Goal: Task Accomplishment & Management: Use online tool/utility

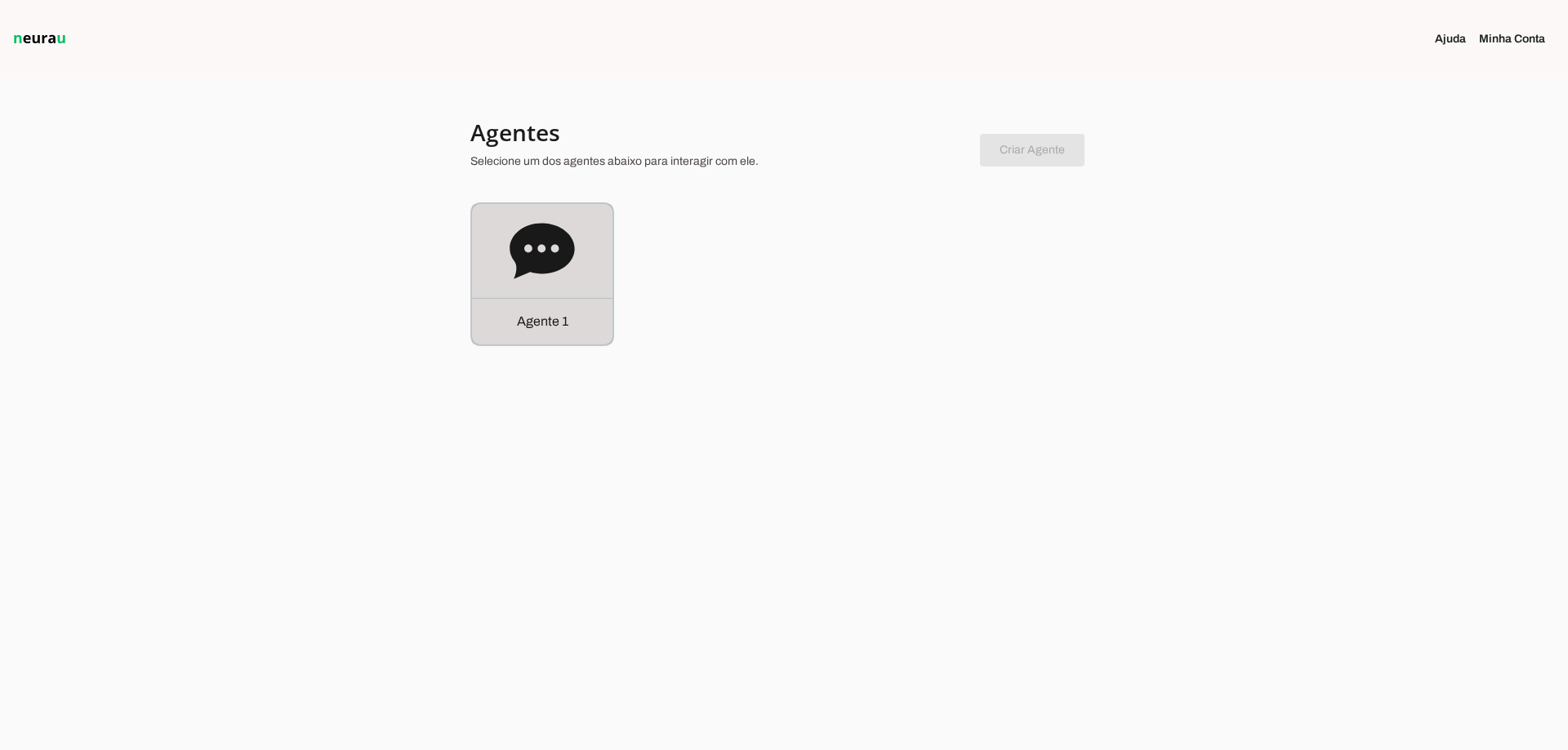
click at [569, 234] on icon at bounding box center [542, 251] width 66 height 65
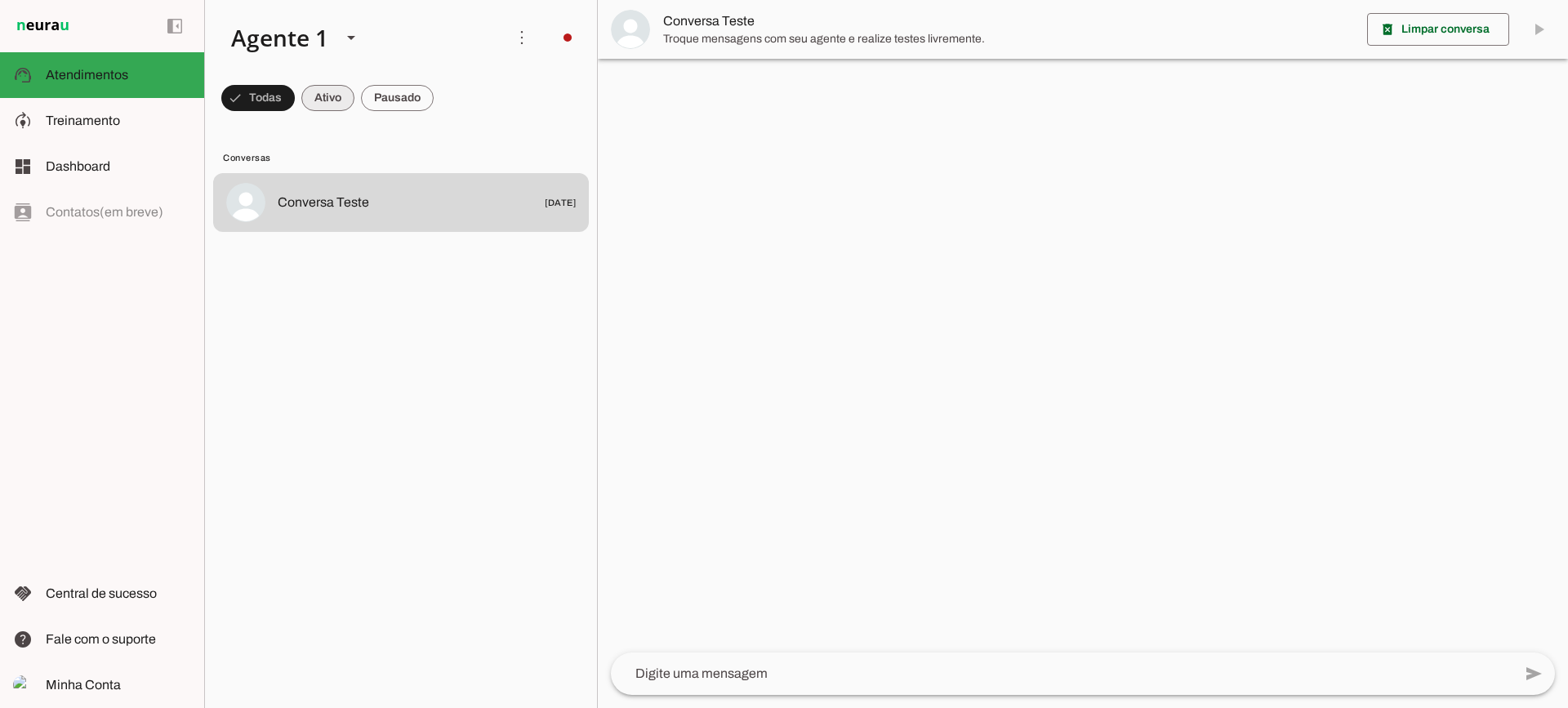
click at [323, 95] on span at bounding box center [328, 98] width 53 height 39
click at [388, 95] on span at bounding box center [396, 98] width 72 height 39
drag, startPoint x: 324, startPoint y: 95, endPoint x: 433, endPoint y: 0, distance: 144.6
click at [331, 92] on span at bounding box center [313, 98] width 53 height 39
drag, startPoint x: 406, startPoint y: 99, endPoint x: 440, endPoint y: 14, distance: 91.5
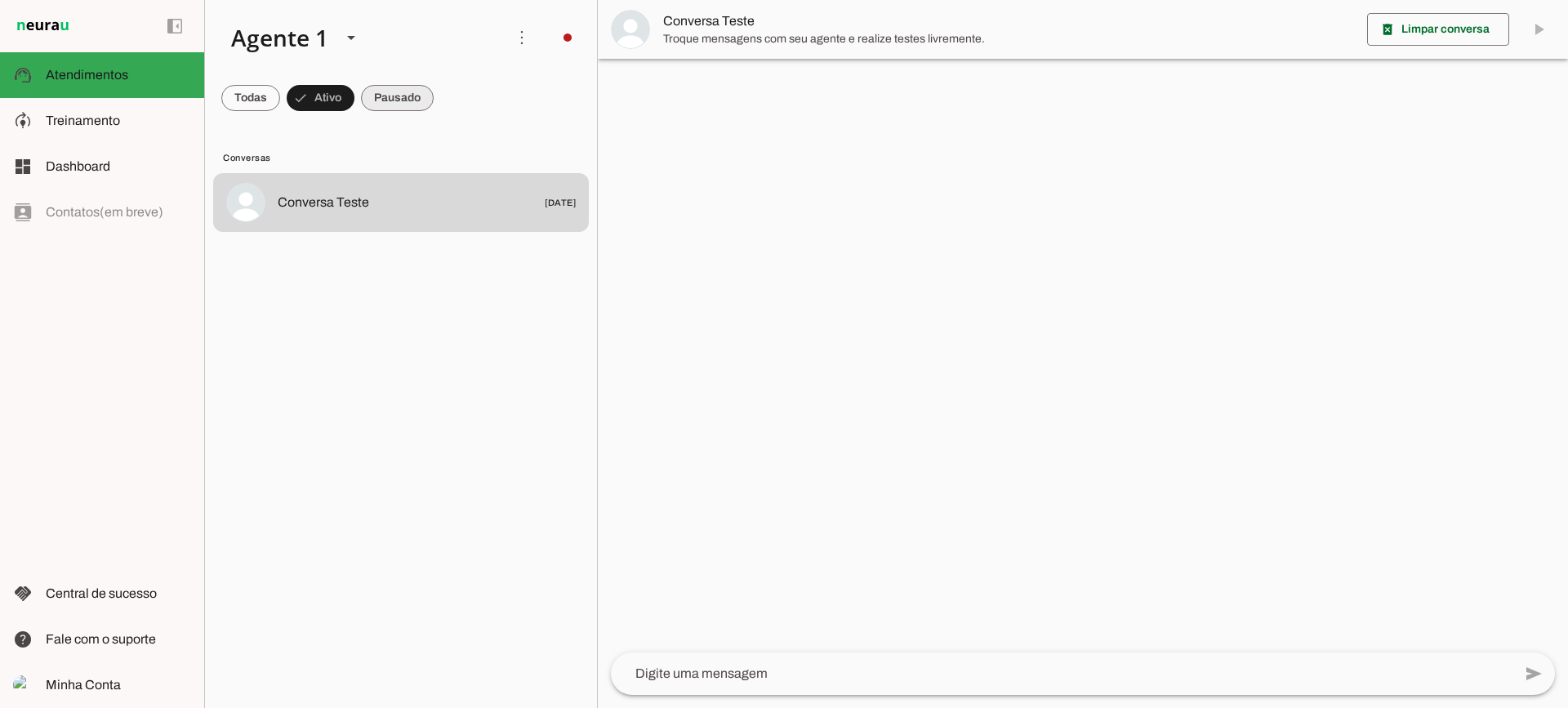
click at [405, 95] on span at bounding box center [396, 98] width 72 height 39
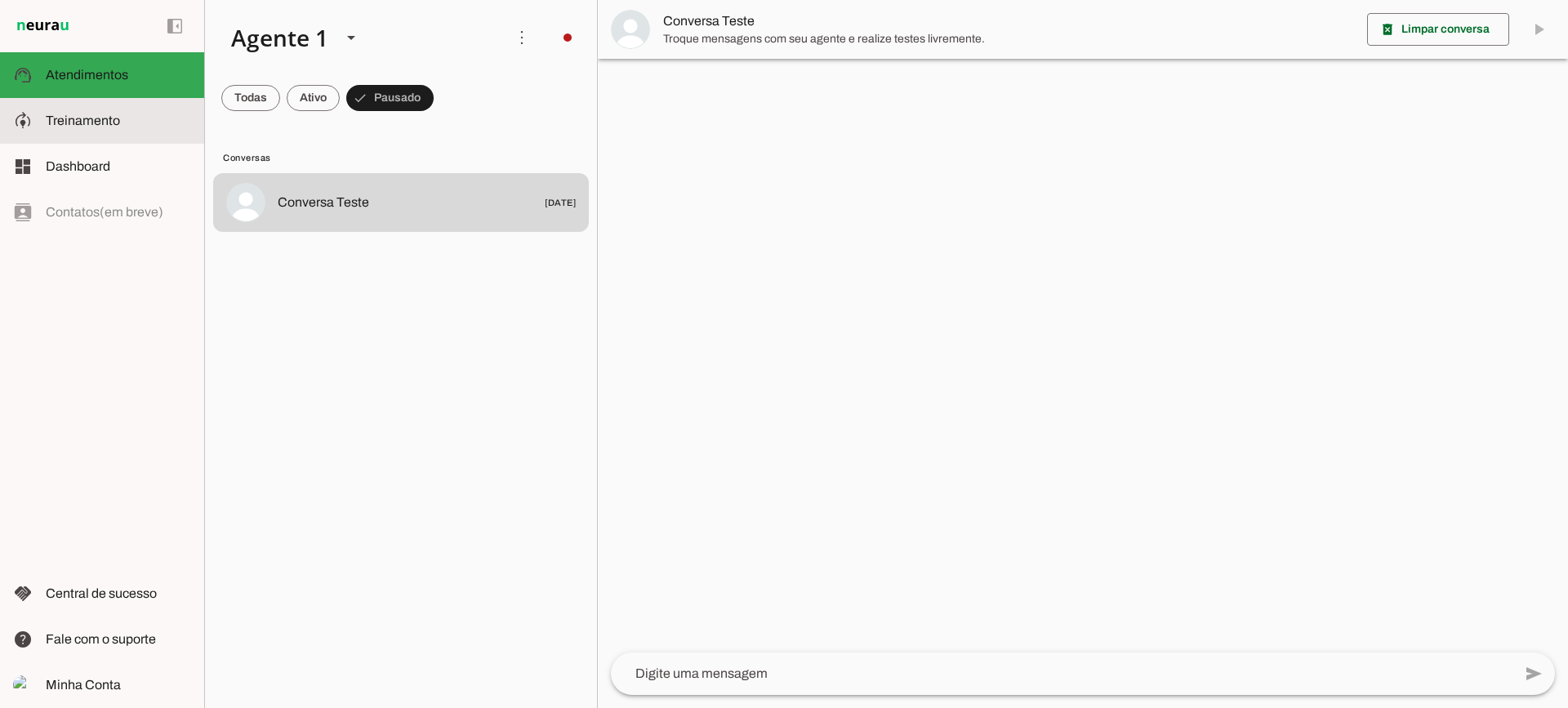
click at [183, 129] on slot at bounding box center [118, 121] width 145 height 20
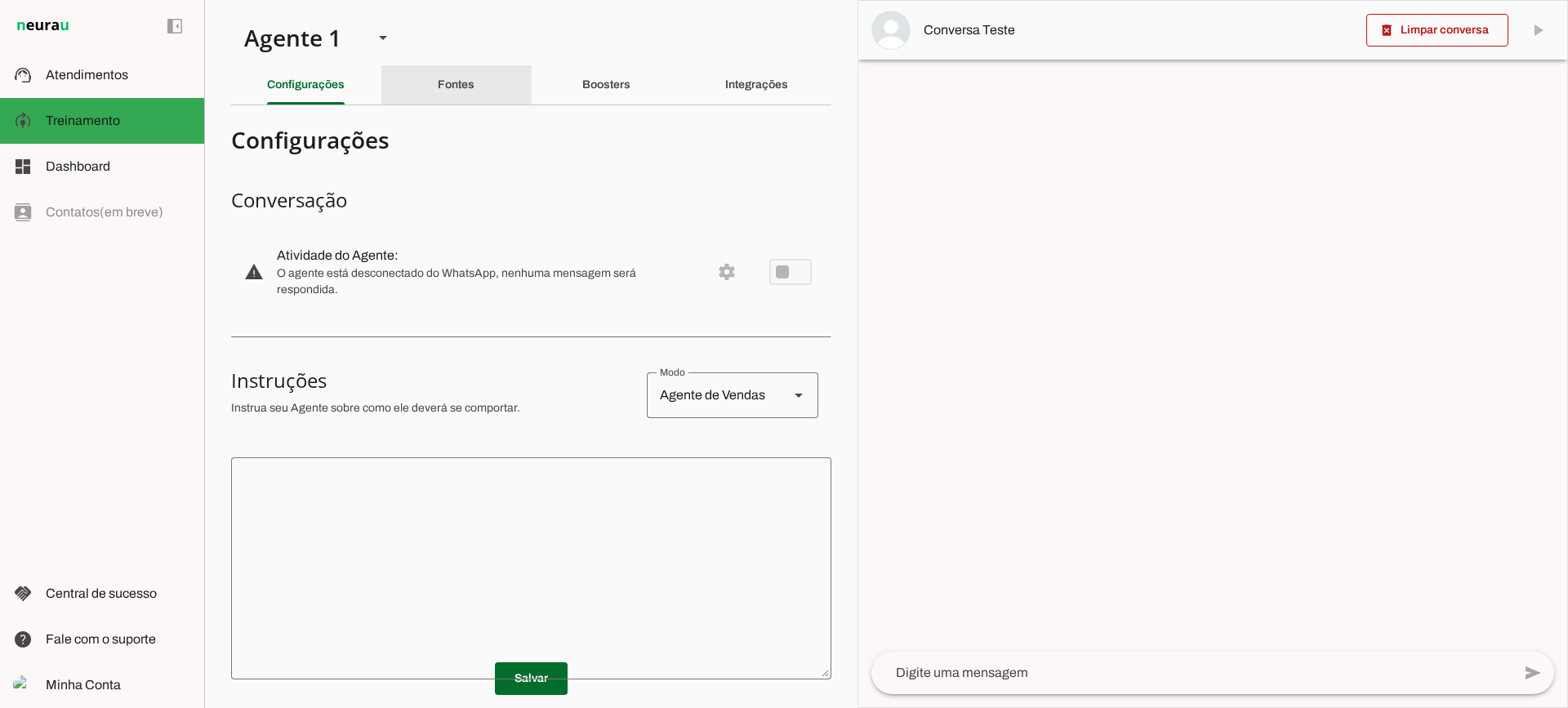
click at [459, 98] on div "Fontes" at bounding box center [455, 85] width 37 height 39
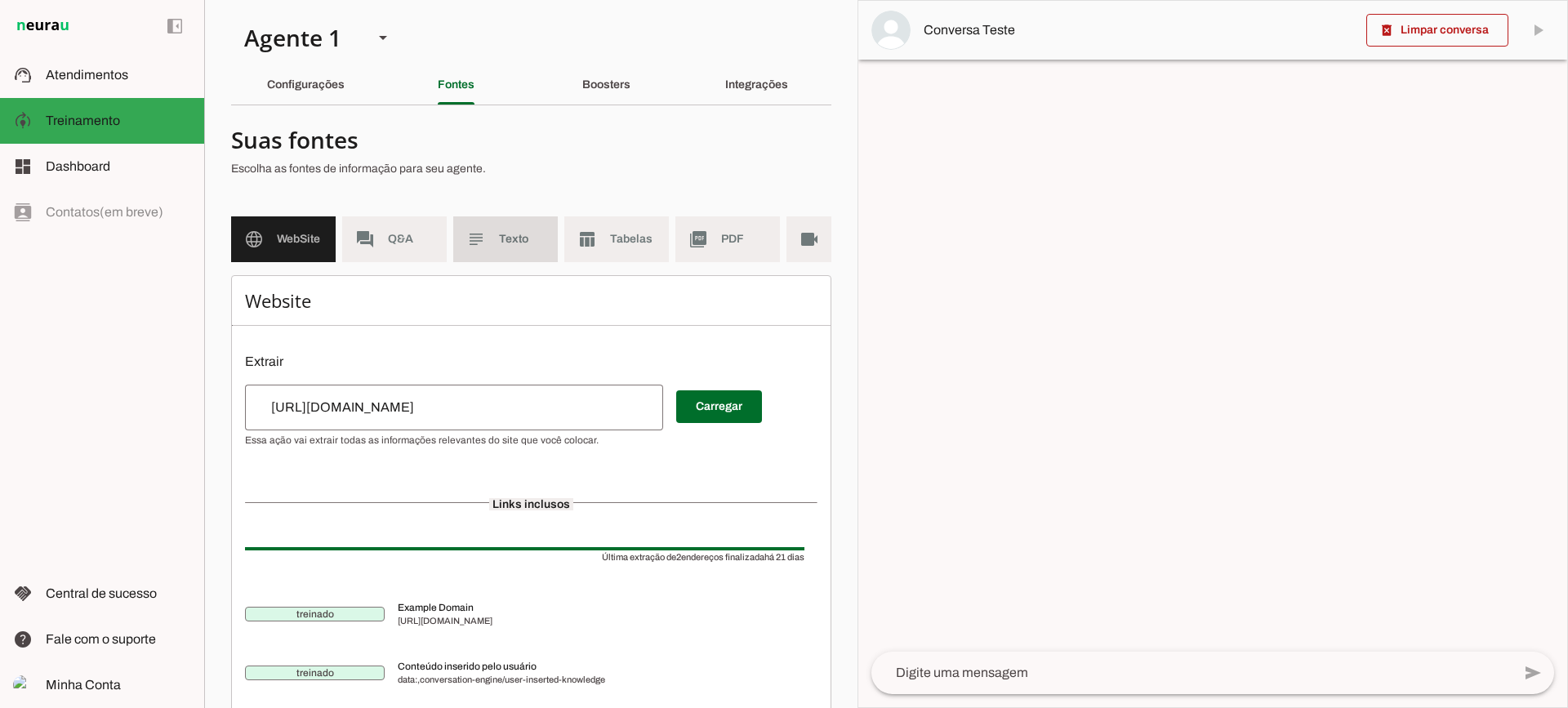
click at [482, 226] on md-item "subject Texto" at bounding box center [505, 239] width 105 height 46
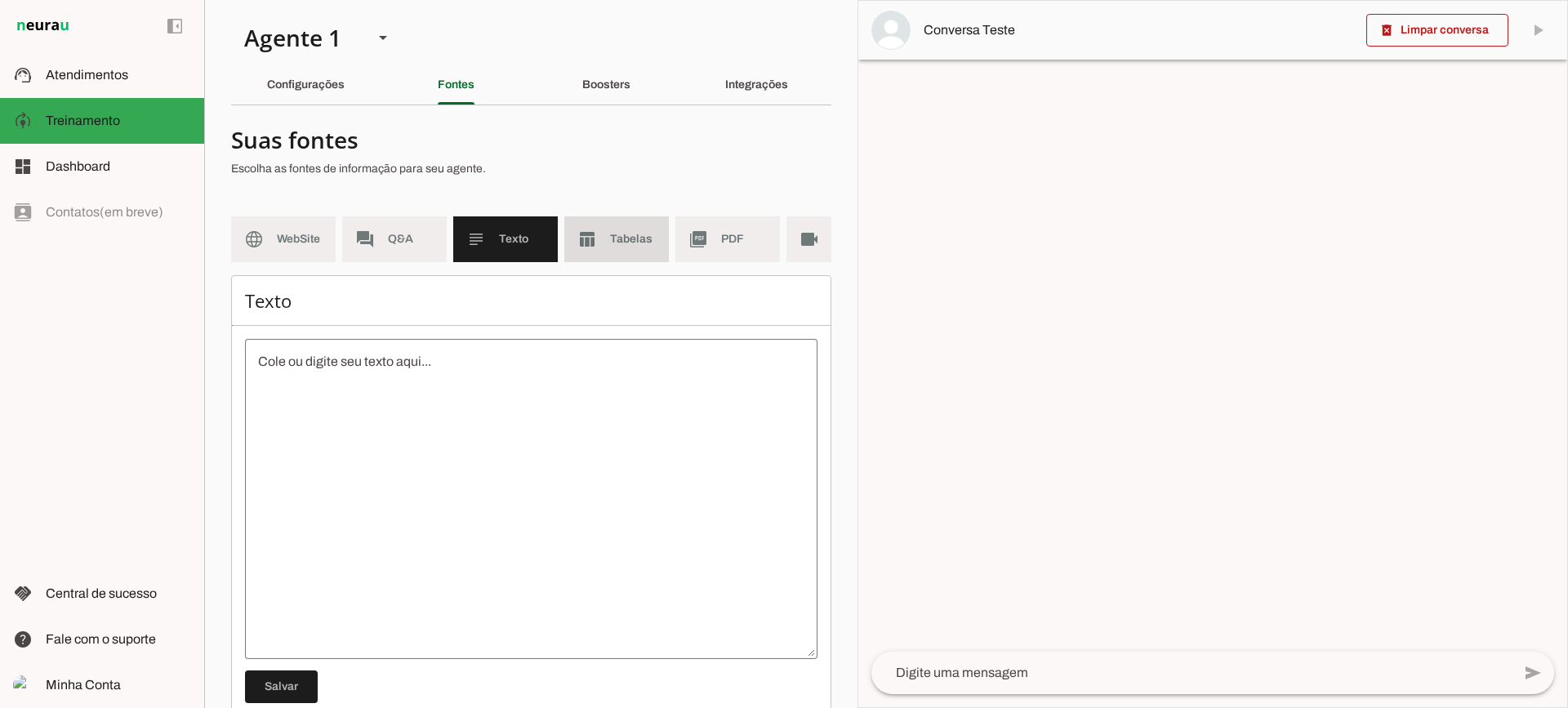
click at [0, 0] on slot "table_chart" at bounding box center [0, 0] width 0 height 0
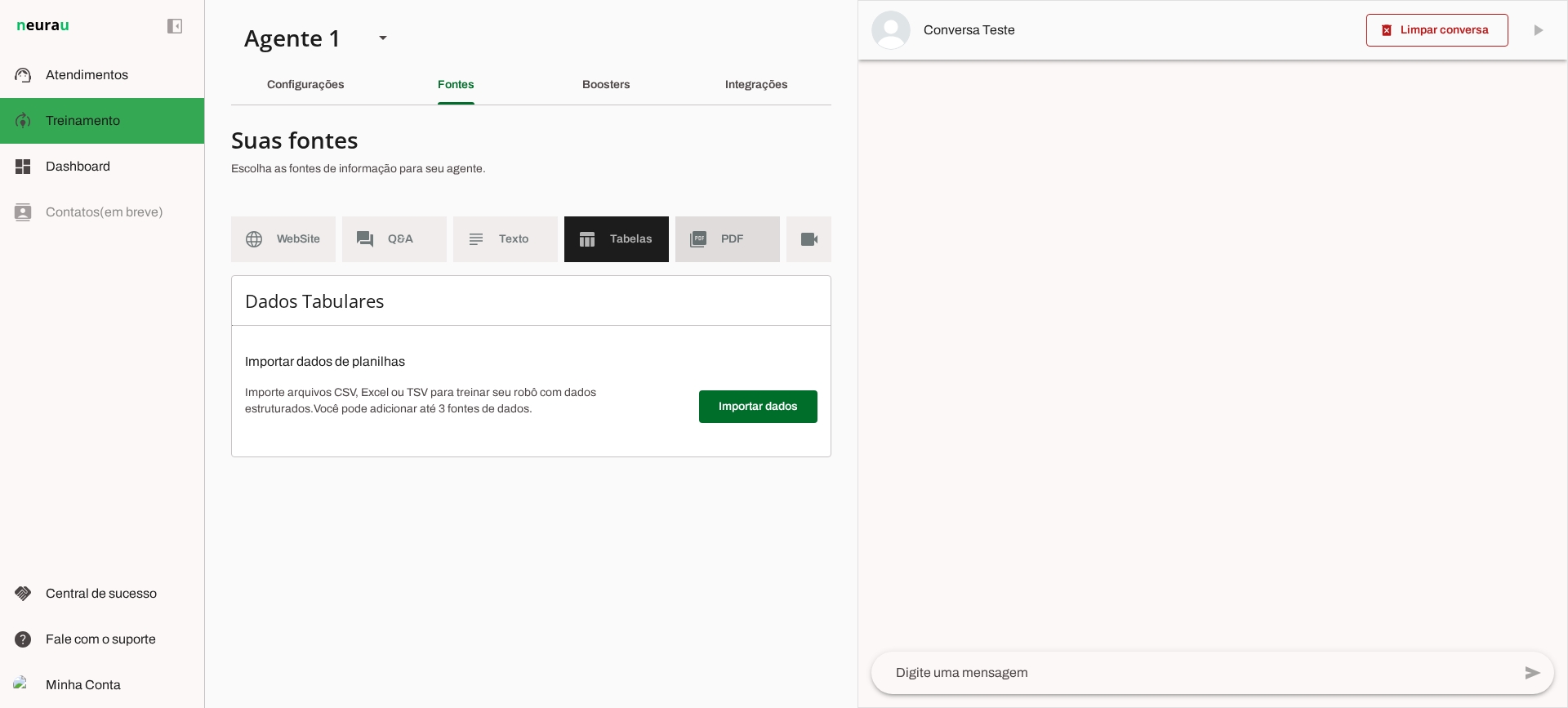
click at [712, 250] on md-item "picture_as_pdf PDF" at bounding box center [727, 239] width 105 height 46
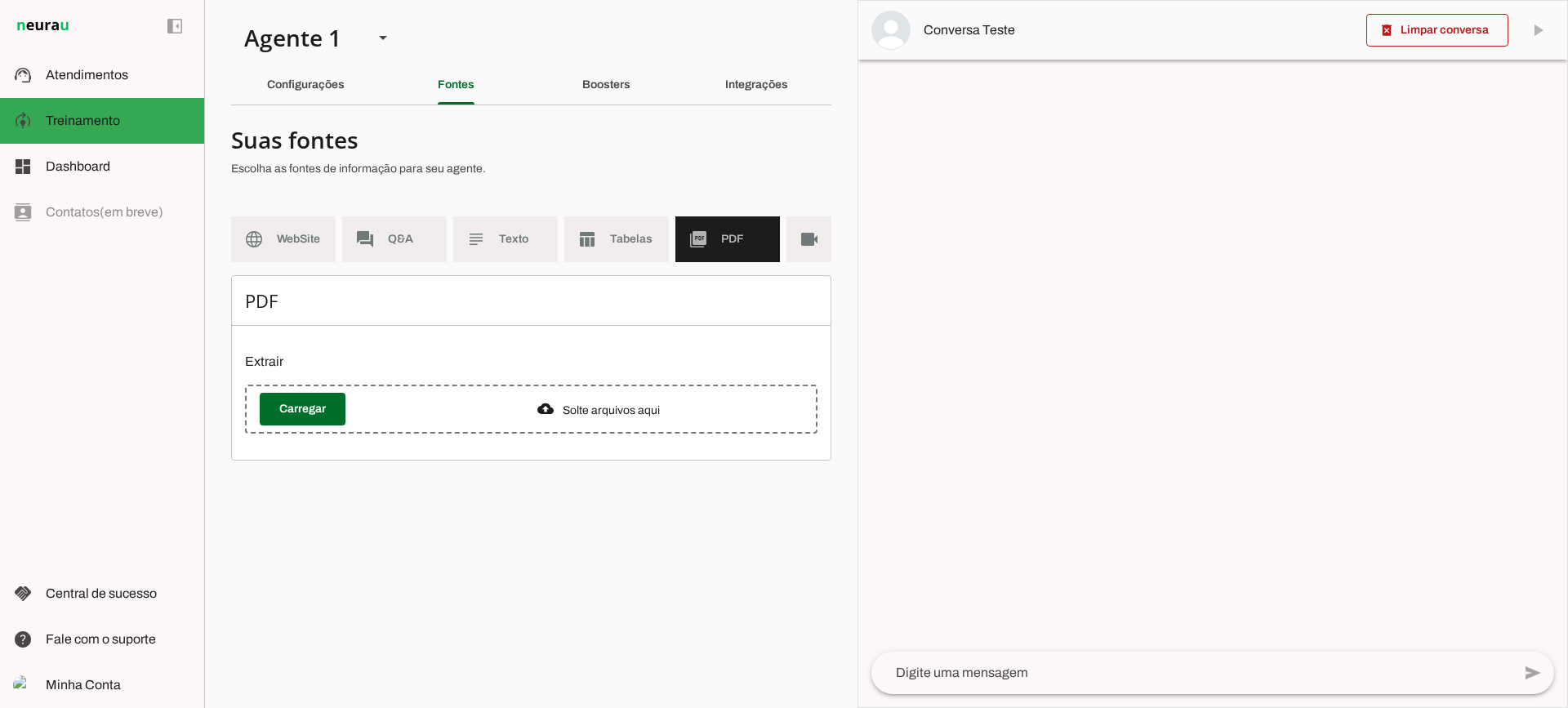
scroll to position [0, 60]
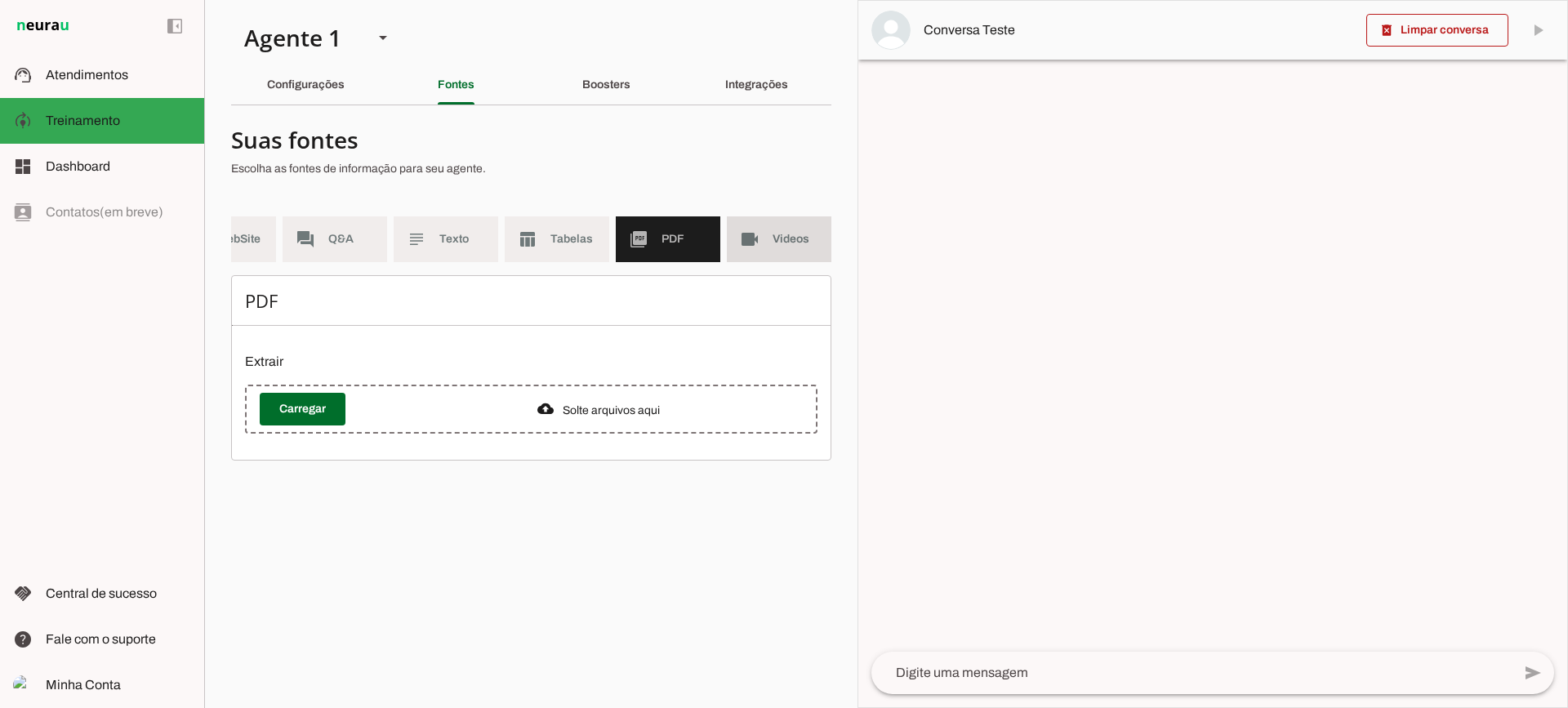
click at [786, 231] on md-item "videocam Videos" at bounding box center [778, 239] width 105 height 46
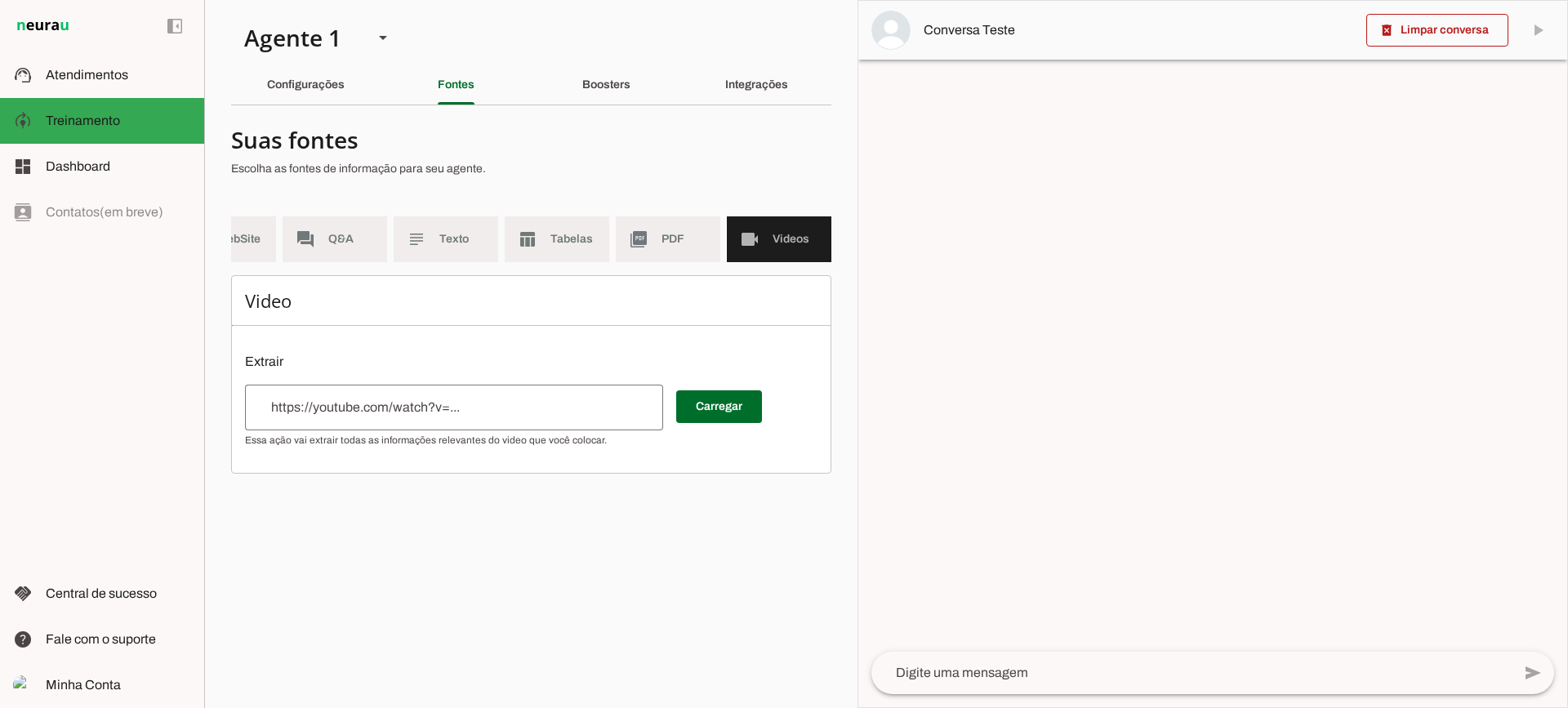
click at [574, 209] on section "Suas fontes Escolha as fontes de informação para seu agente. language WebSite f…" at bounding box center [531, 295] width 600 height 355
click at [578, 225] on md-item "table_chart Tabelas" at bounding box center [556, 239] width 105 height 46
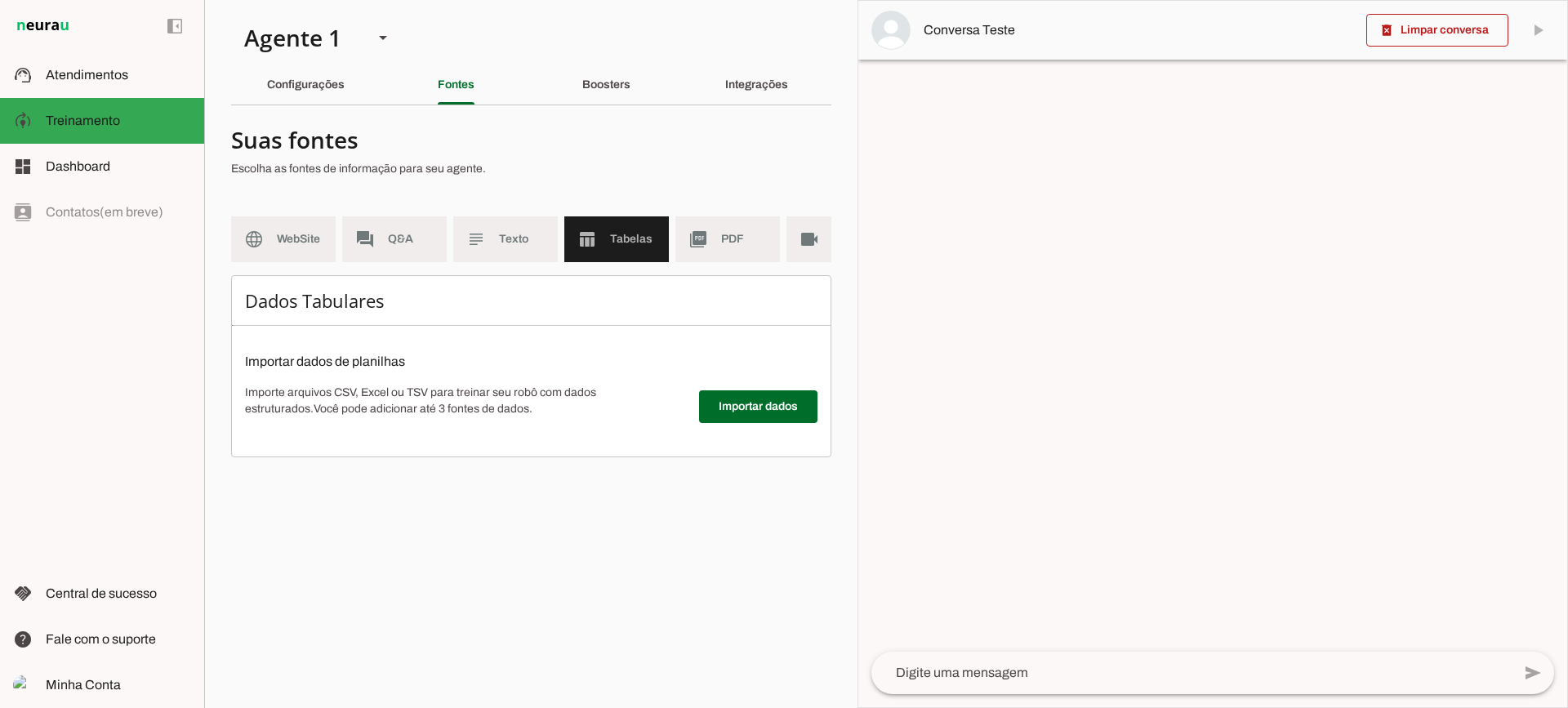
scroll to position [0, 60]
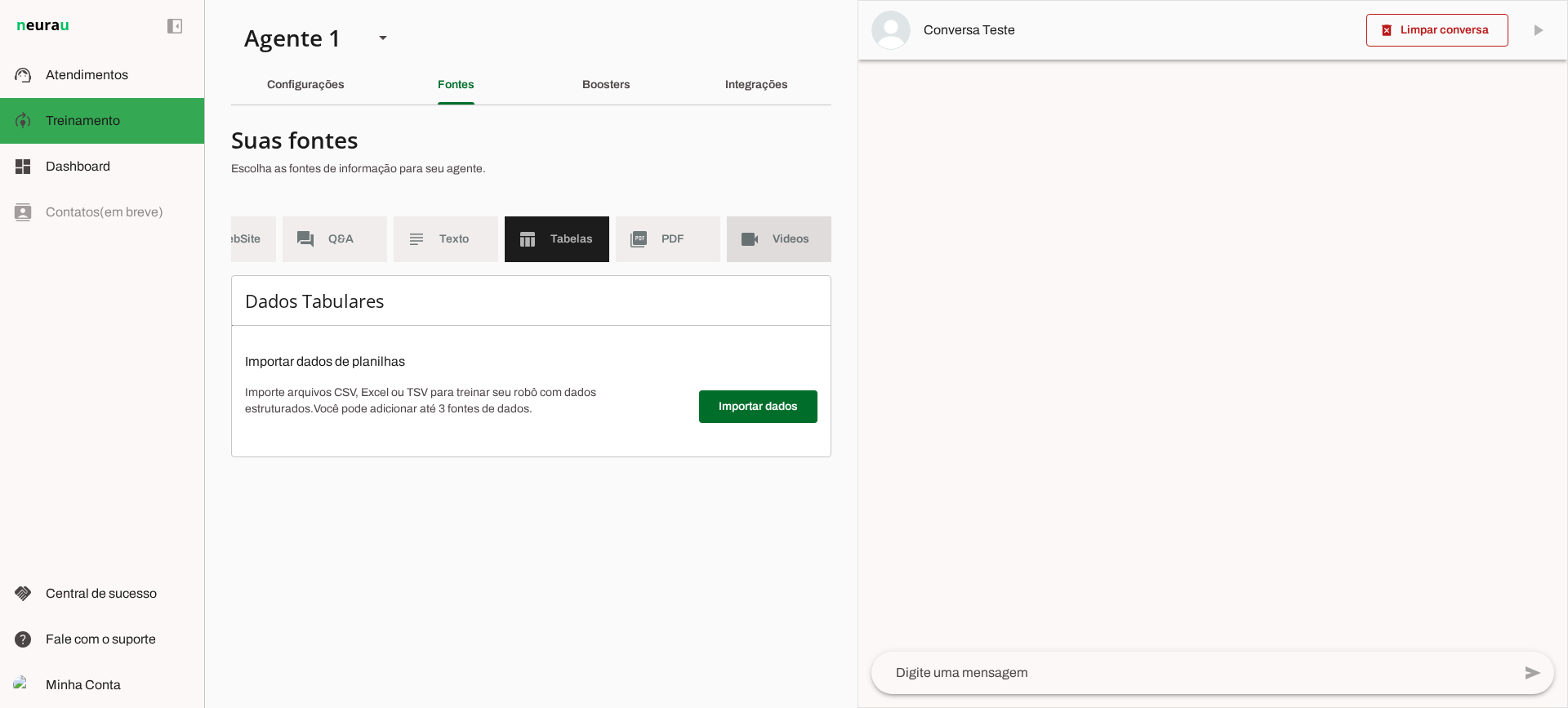
click at [766, 220] on md-item "videocam Videos" at bounding box center [778, 239] width 105 height 46
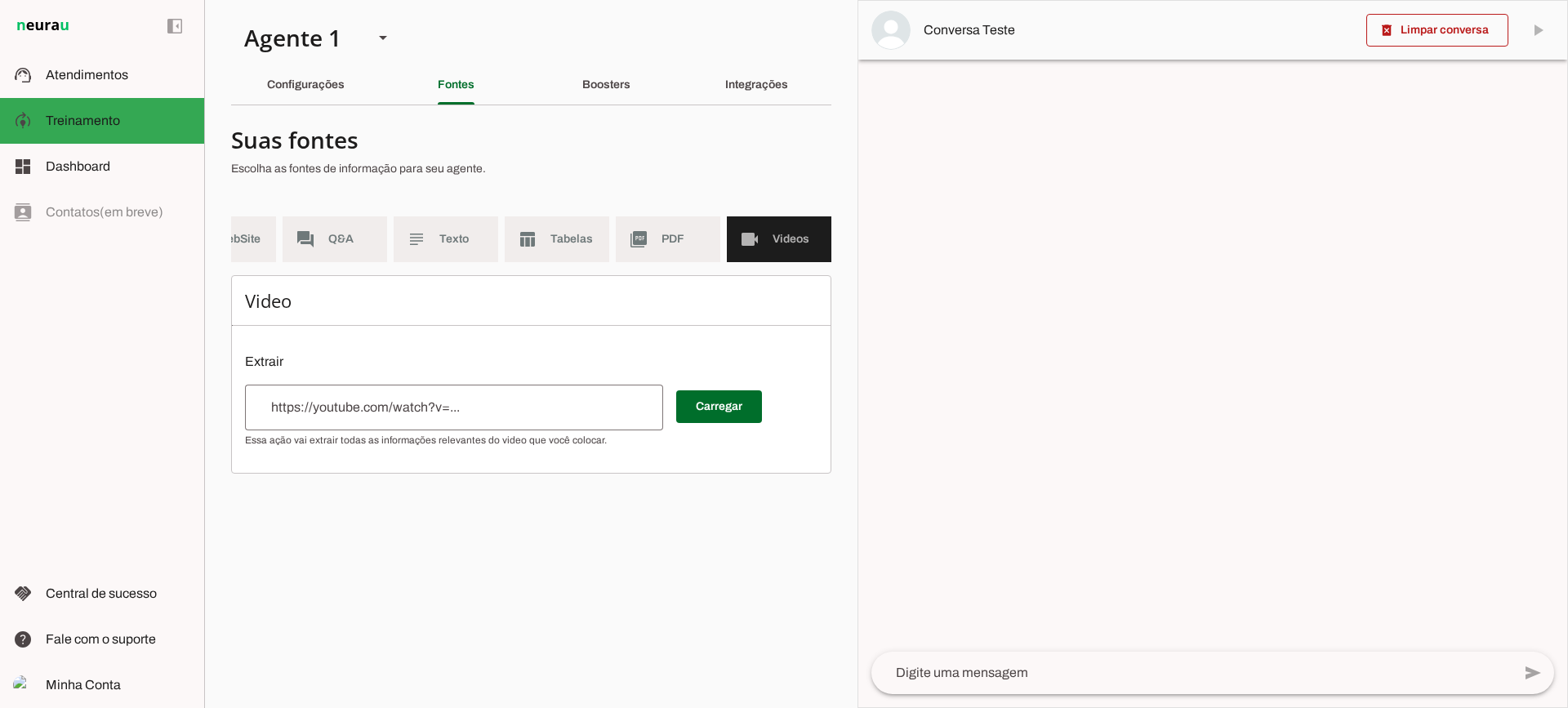
drag, startPoint x: 651, startPoint y: 286, endPoint x: 476, endPoint y: 269, distance: 175.8
click at [476, 269] on section "Suas fontes Escolha as fontes de informação para seu agente. language WebSite f…" at bounding box center [531, 295] width 600 height 355
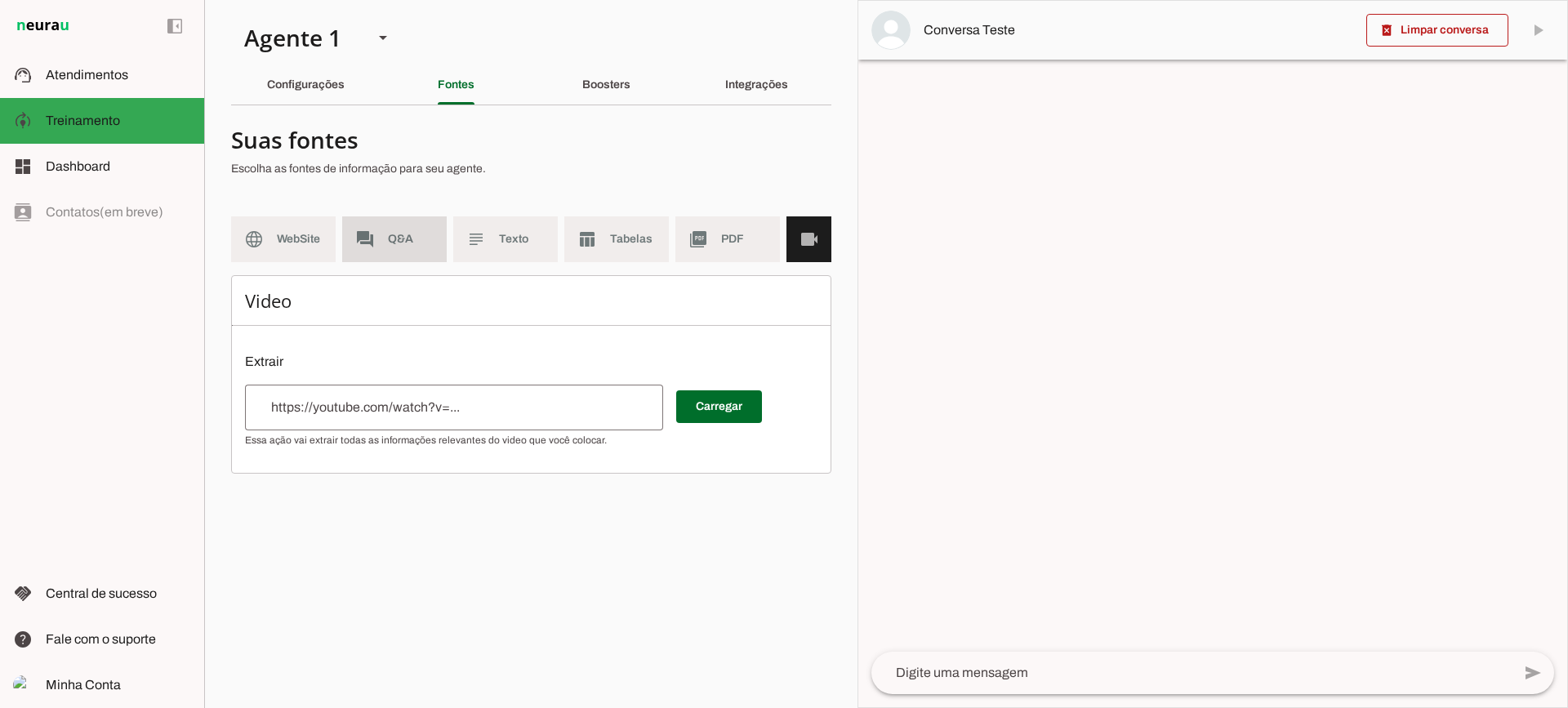
click at [415, 237] on span "Q&A" at bounding box center [411, 239] width 46 height 16
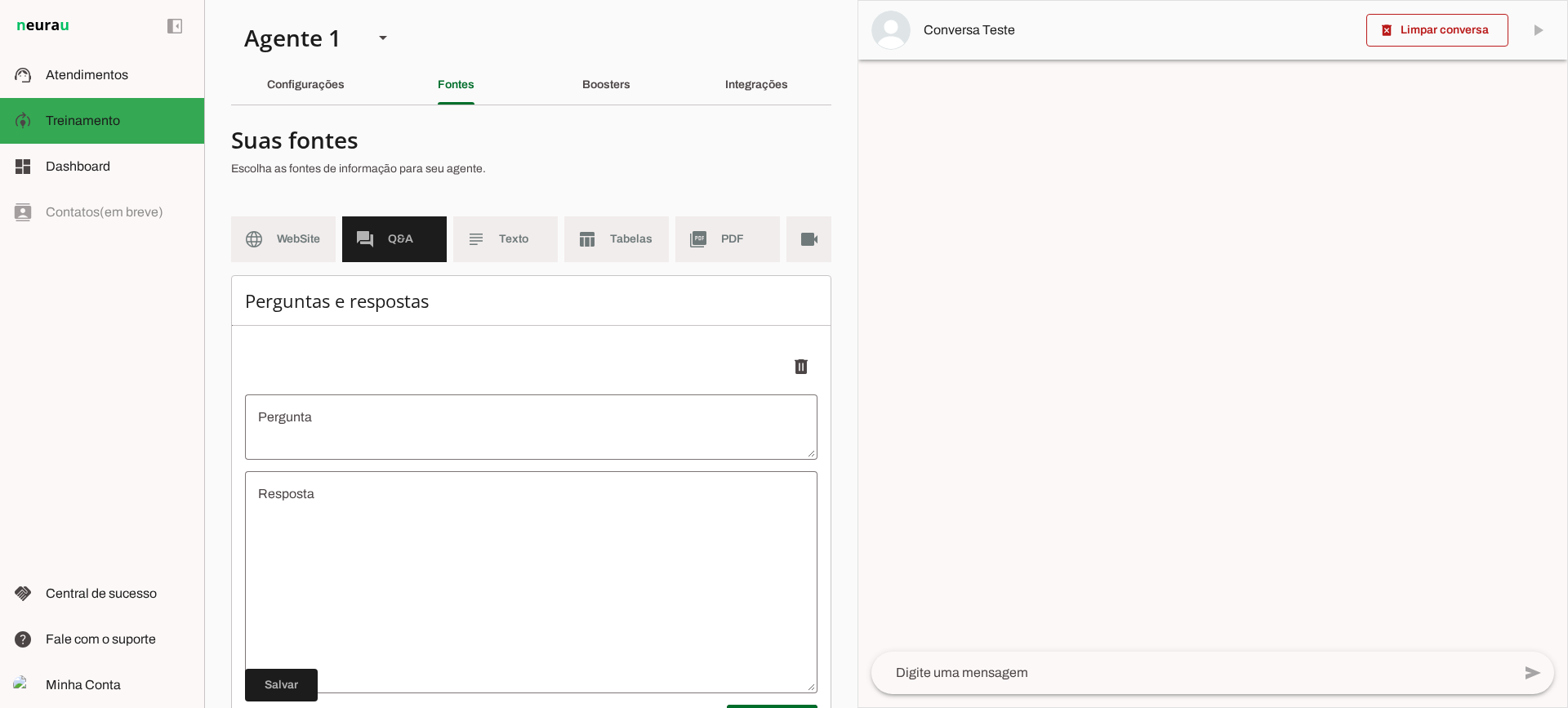
click at [505, 256] on md-list "language WebSite forum Q&A subject Texto table_chart Tabelas picture_as_pdf PDF…" at bounding box center [531, 245] width 600 height 59
click at [505, 252] on md-item "subject Texto" at bounding box center [505, 239] width 105 height 46
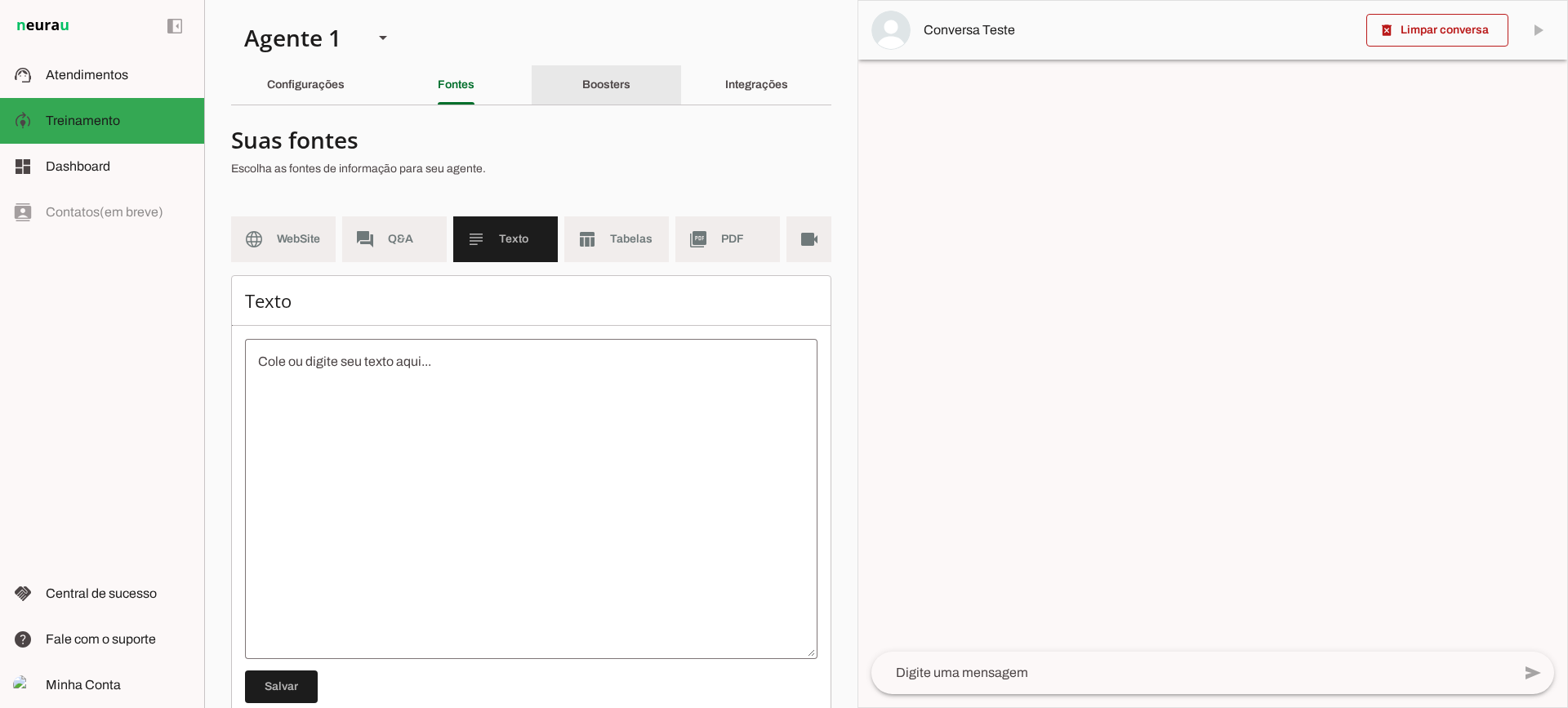
click at [582, 92] on div "Boosters" at bounding box center [606, 85] width 48 height 39
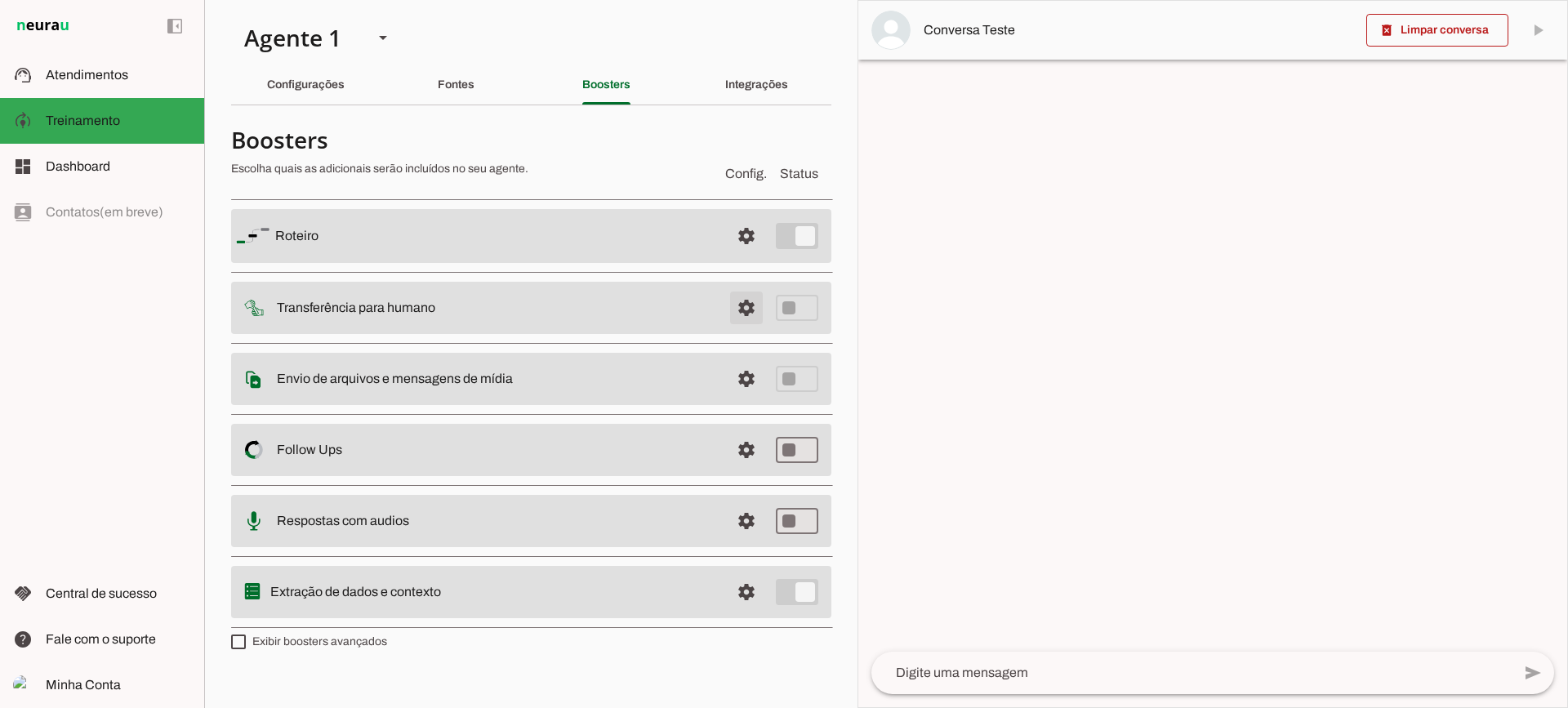
click at [751, 295] on span at bounding box center [746, 308] width 39 height 39
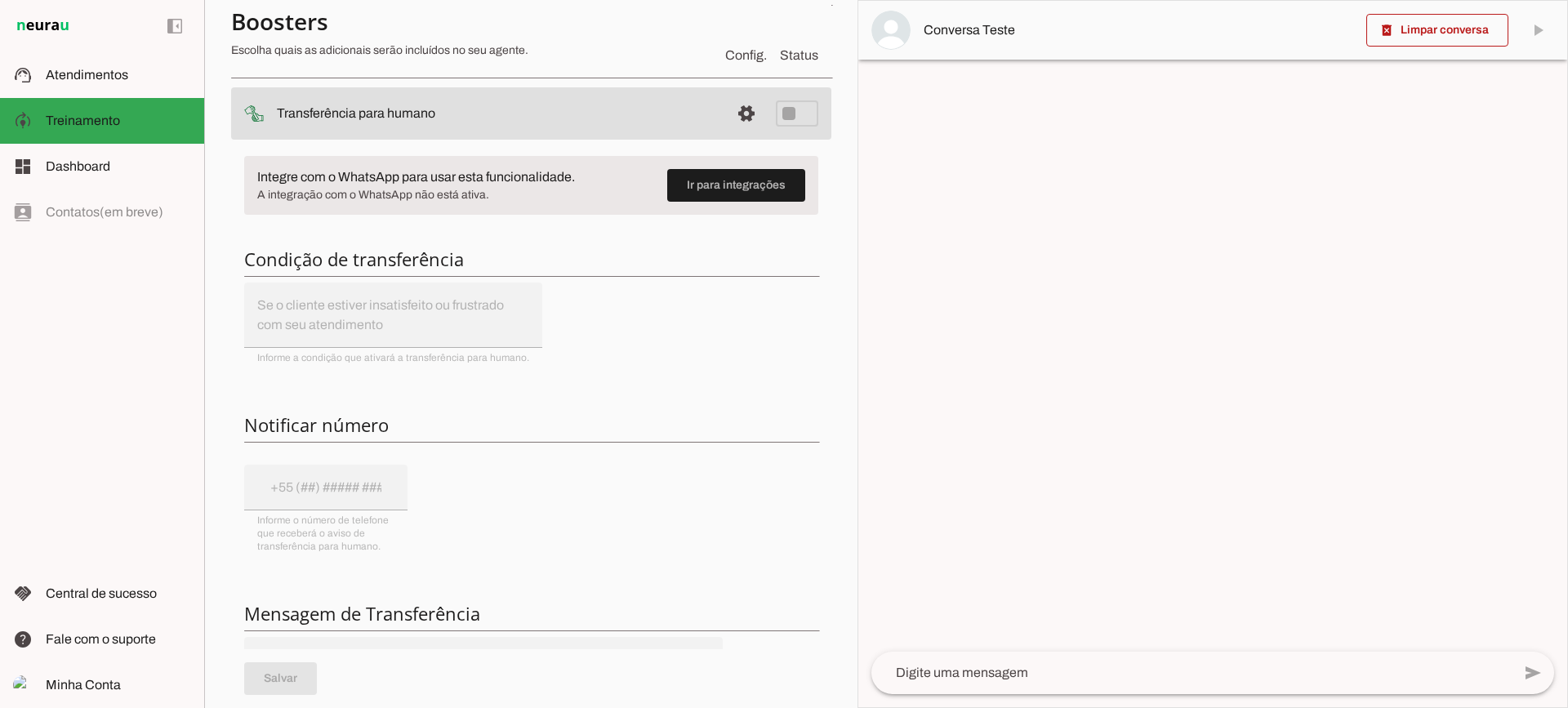
scroll to position [163, 0]
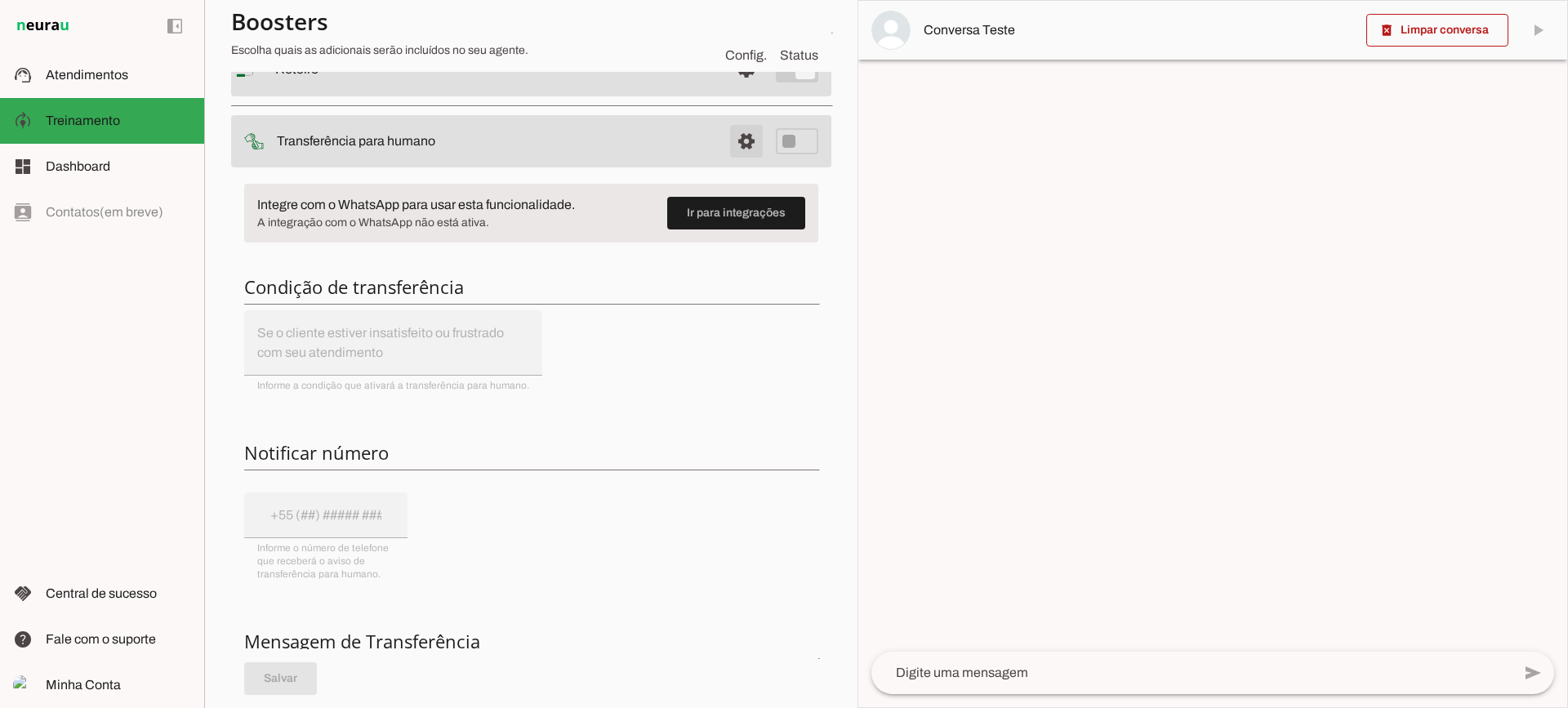
click at [732, 132] on span at bounding box center [746, 141] width 39 height 39
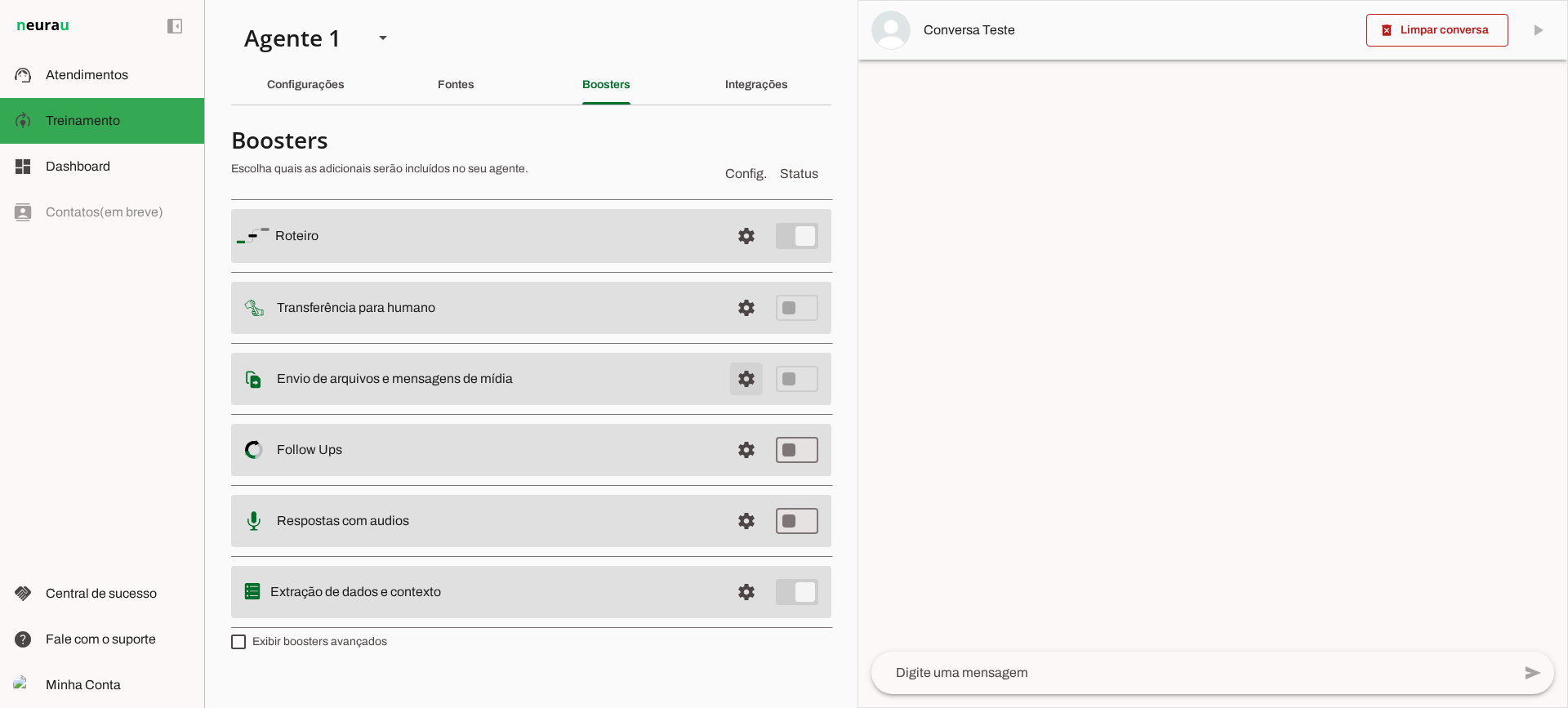
click at [738, 385] on span at bounding box center [746, 379] width 39 height 39
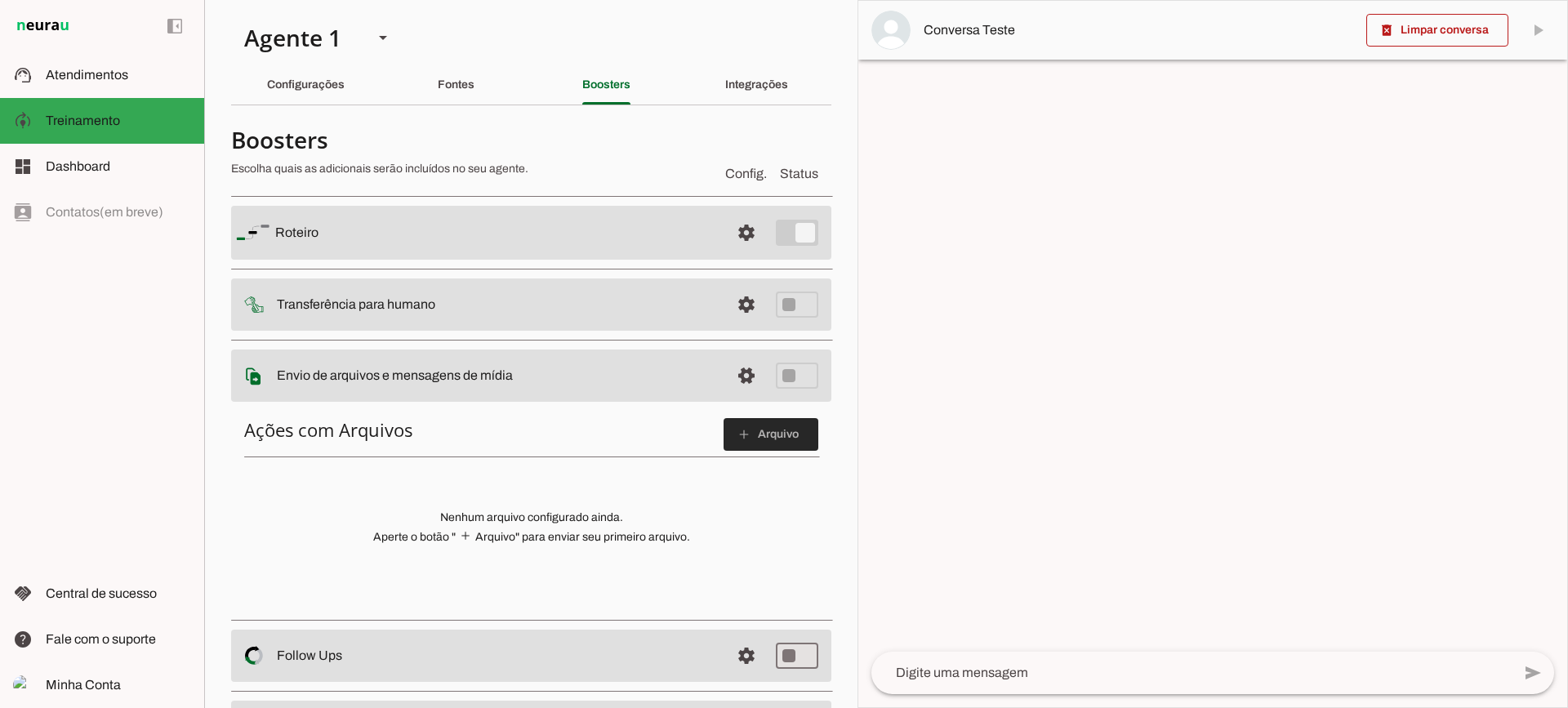
click at [723, 430] on span at bounding box center [770, 435] width 94 height 39
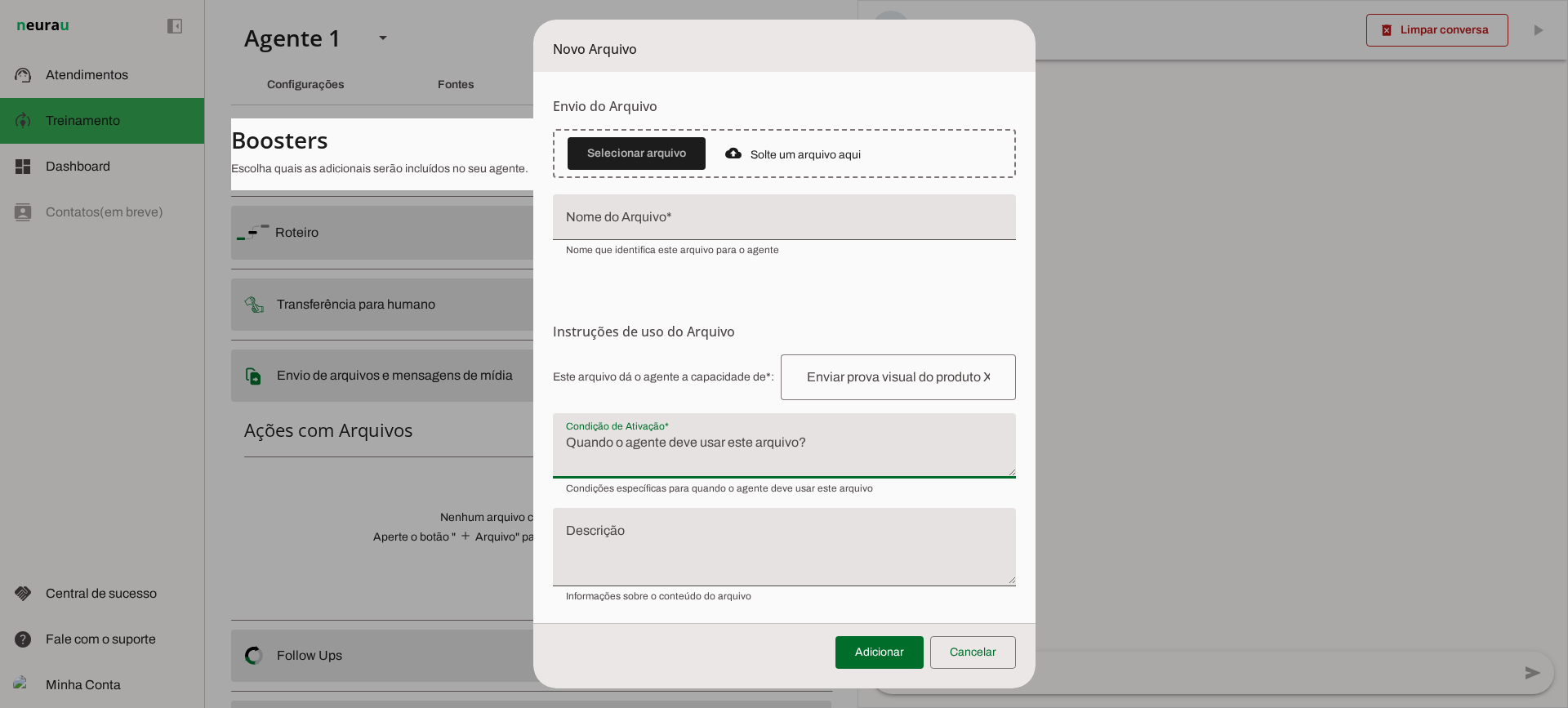
click at [698, 441] on textarea "Condição de Ativação" at bounding box center [784, 453] width 463 height 39
click at [992, 642] on span at bounding box center [972, 653] width 86 height 39
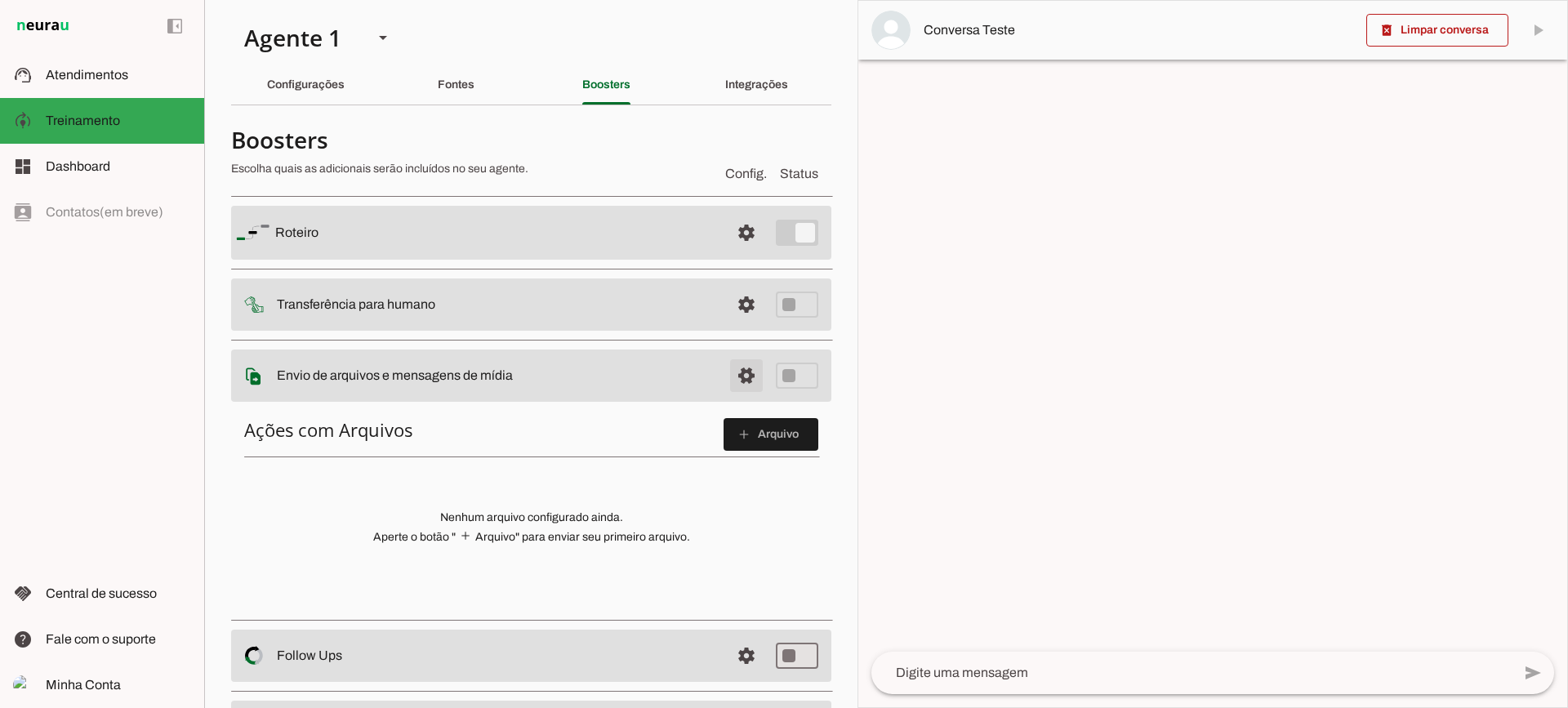
click at [731, 377] on span at bounding box center [746, 375] width 39 height 39
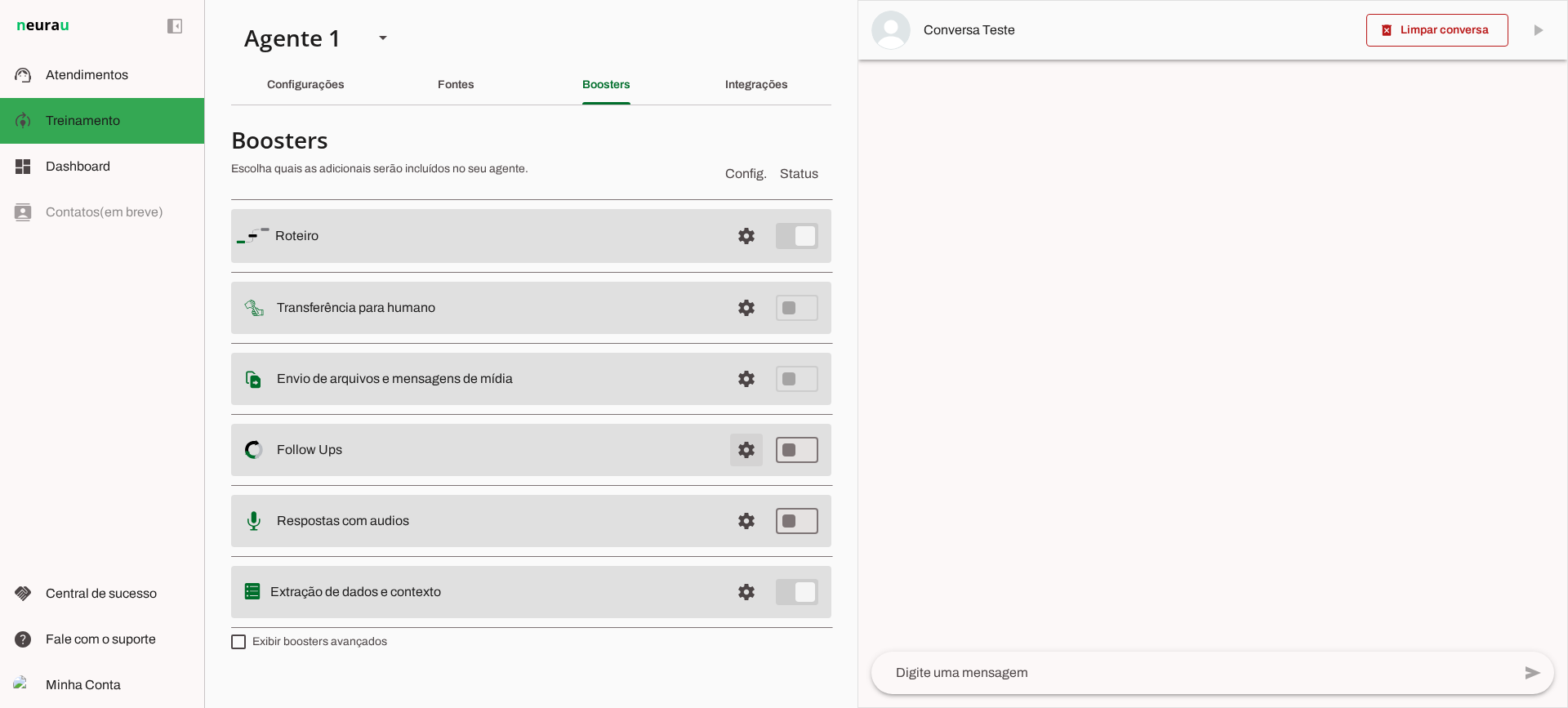
click at [743, 457] on span at bounding box center [746, 450] width 39 height 39
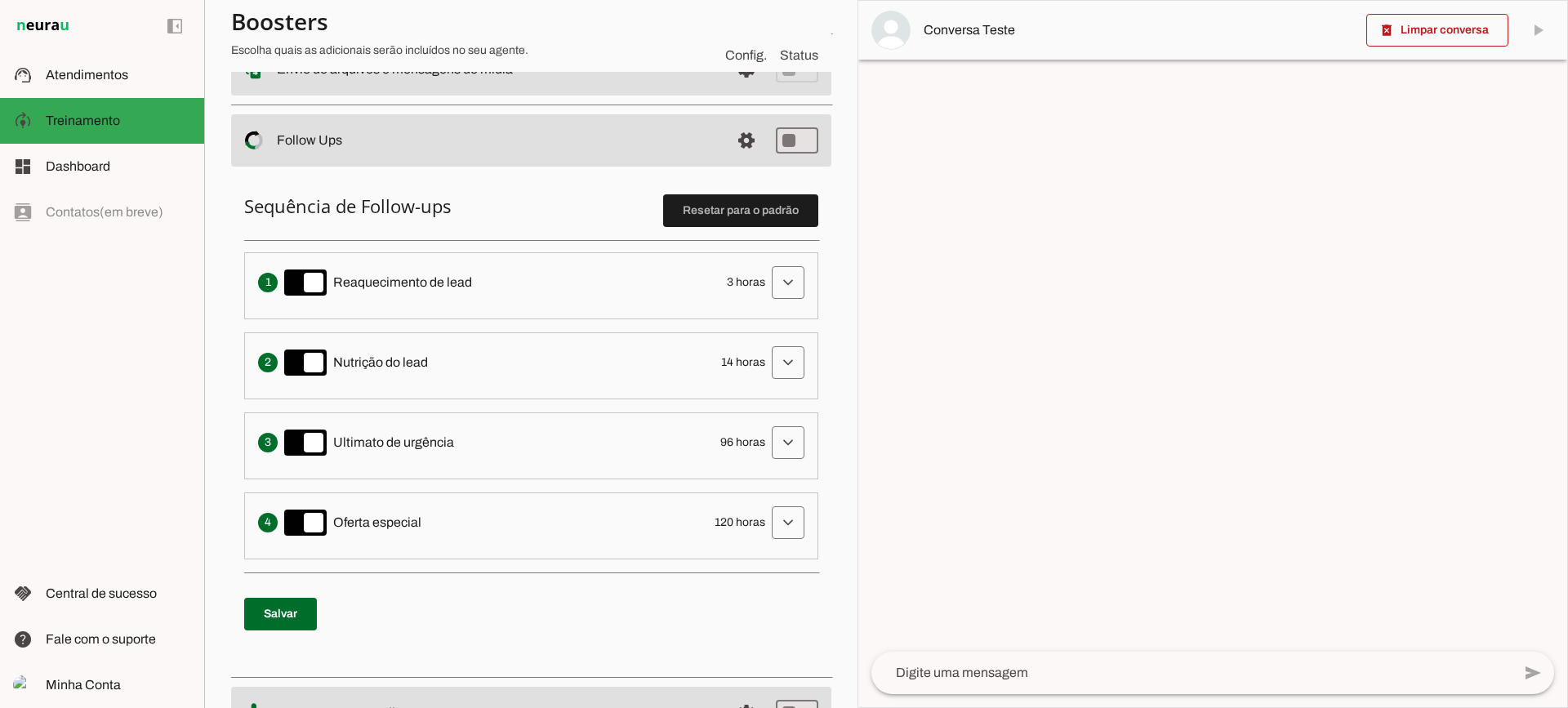
scroll to position [327, 0]
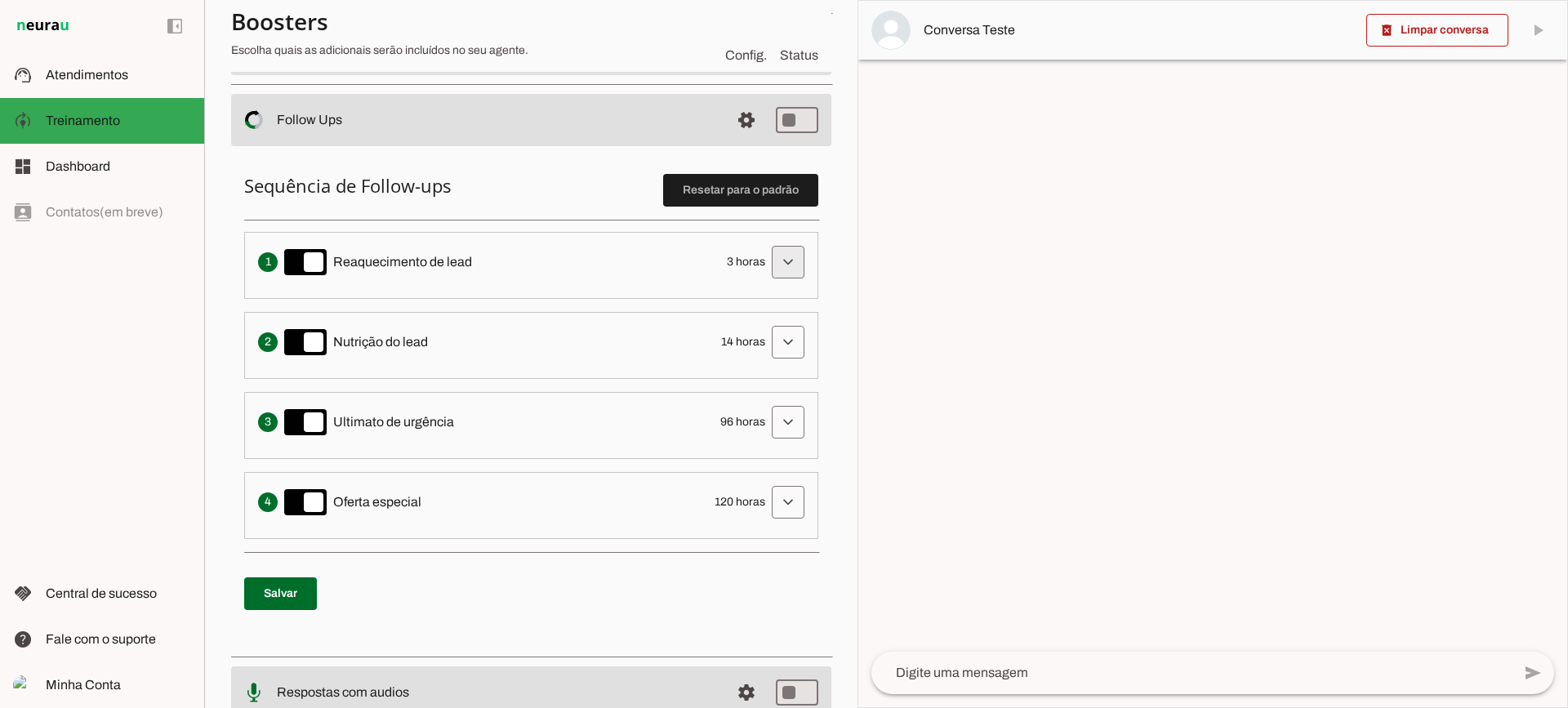
click at [768, 266] on span at bounding box center [788, 262] width 39 height 39
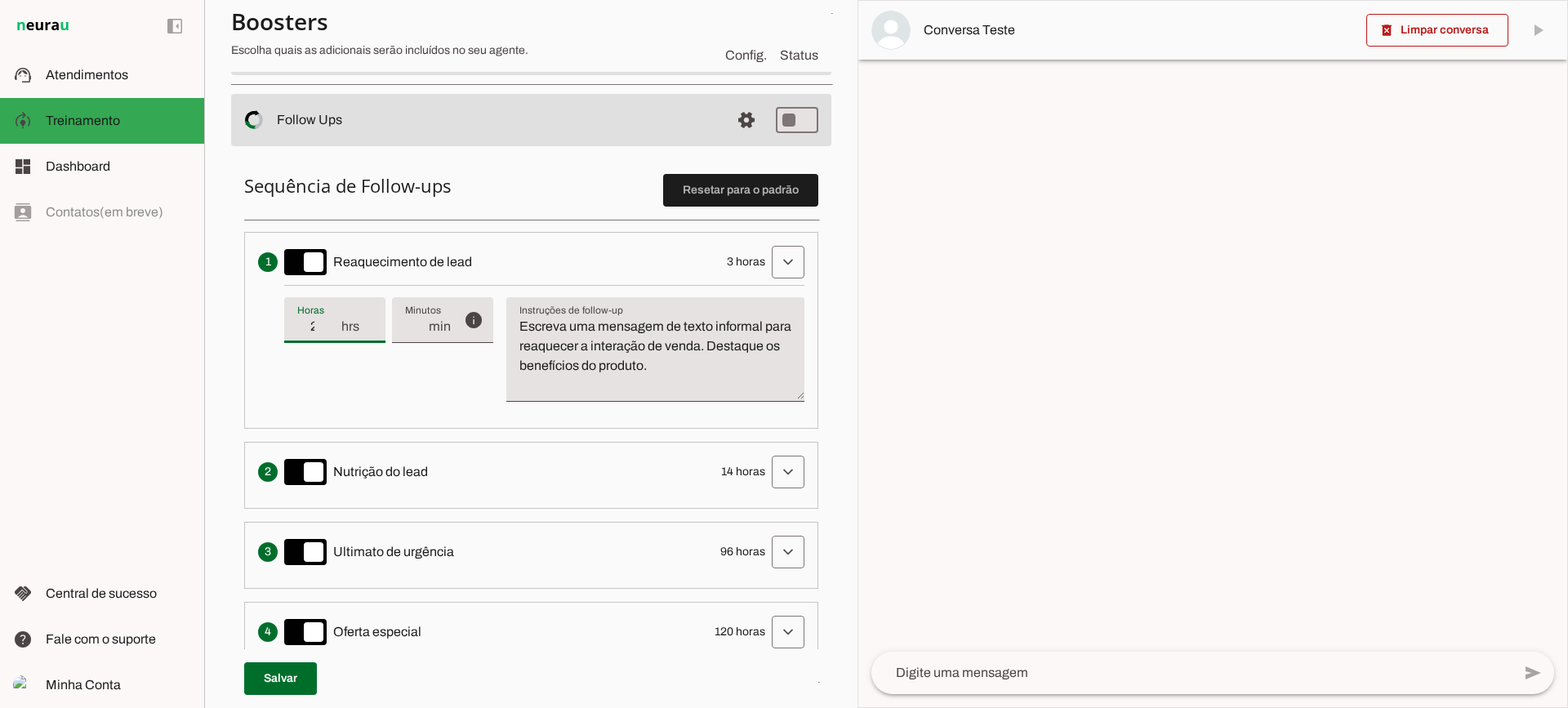
type input "2"
type md-filled-text-field "2"
click at [334, 330] on input "2" at bounding box center [318, 326] width 43 height 20
type input "1"
type md-filled-text-field "1"
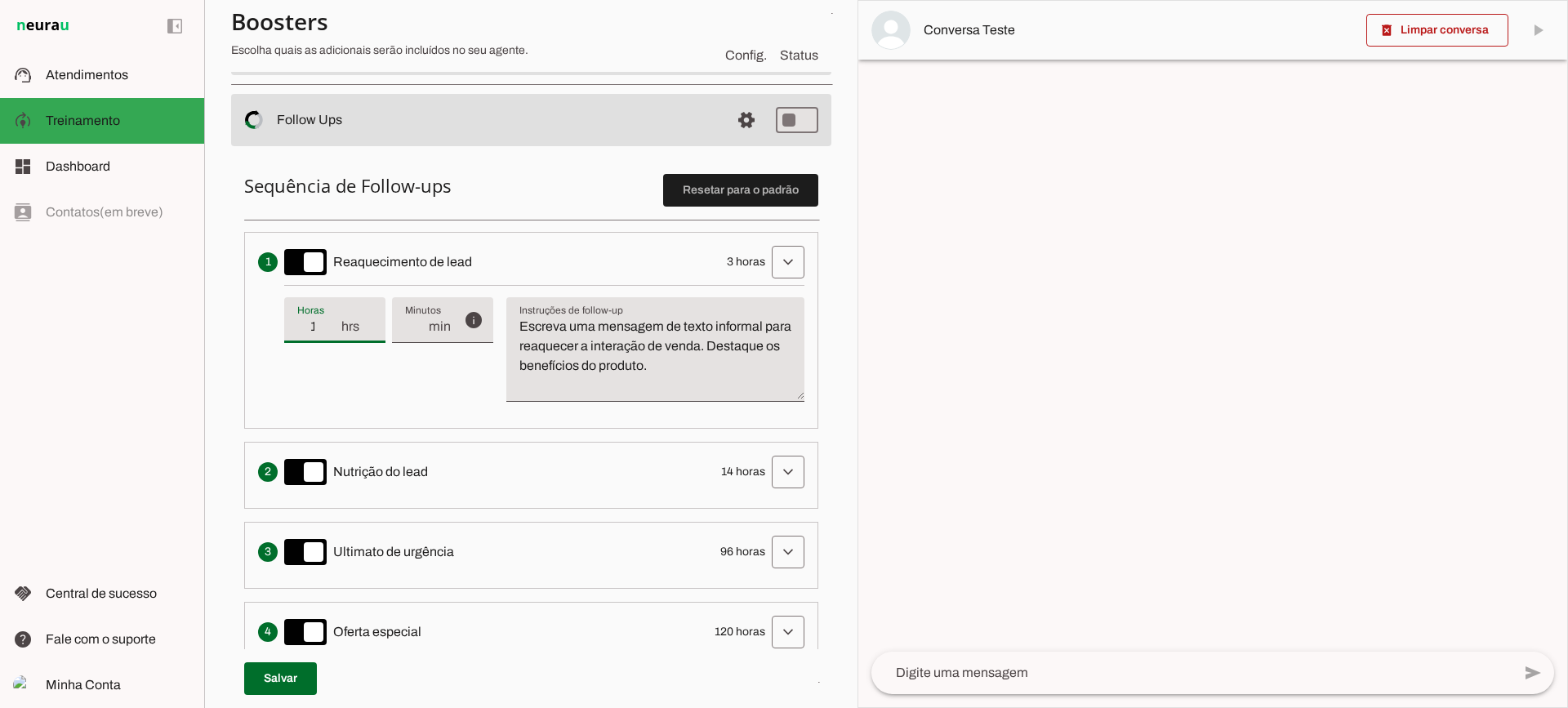
click at [334, 330] on input "1" at bounding box center [318, 326] width 43 height 20
type input "2"
type md-filled-text-field "2"
click at [334, 322] on input "2" at bounding box center [318, 326] width 43 height 20
type input "3"
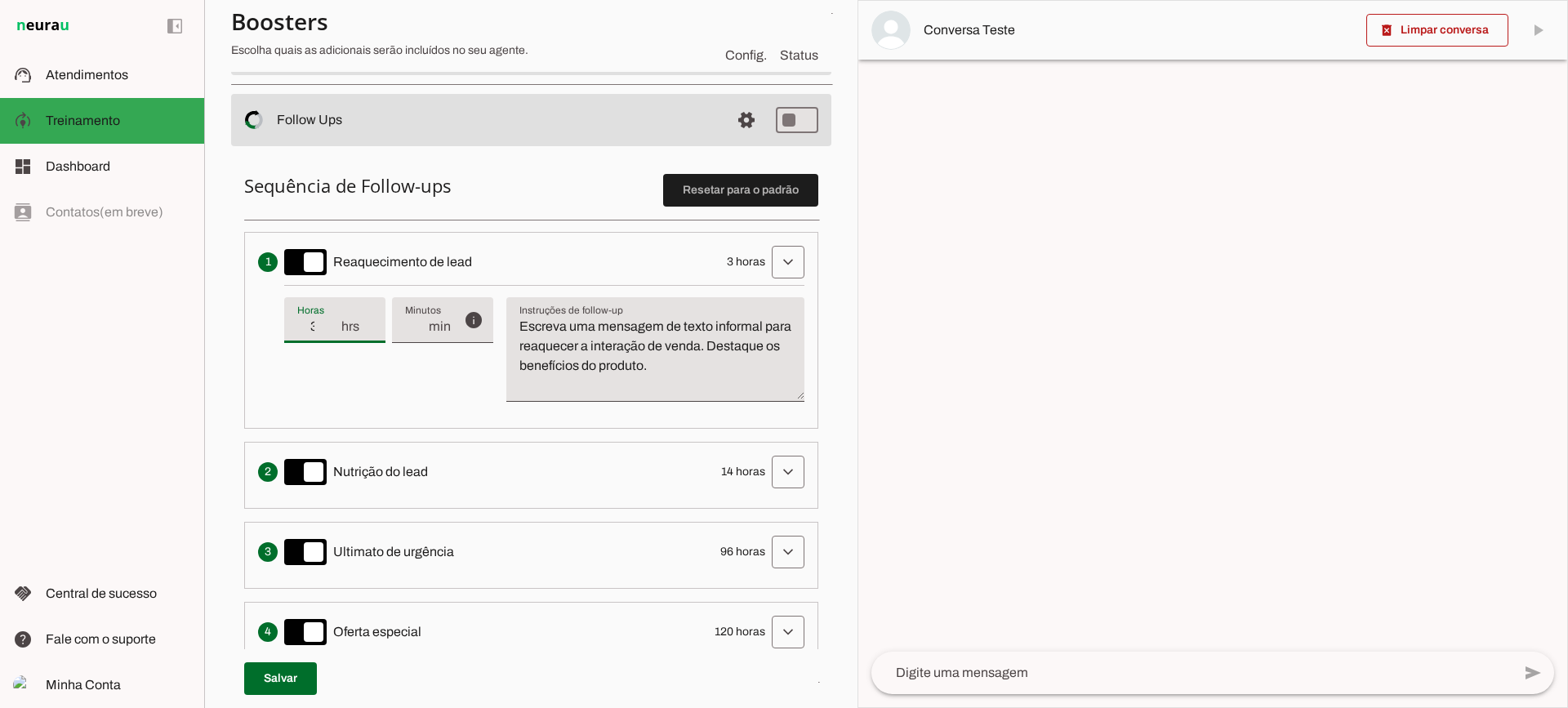
type md-filled-text-field "3"
click at [334, 322] on input "3" at bounding box center [318, 326] width 43 height 20
click at [600, 340] on textarea "Escreva uma mensagem de texto informal para reaquecer a interação de venda. Des…" at bounding box center [655, 356] width 298 height 78
drag, startPoint x: 539, startPoint y: 355, endPoint x: 431, endPoint y: 329, distance: 111.1
click at [431, 329] on div "info Tempo de atraso / inatividade O tempo de atraso é o tempo de inatividade d…" at bounding box center [544, 350] width 520 height 130
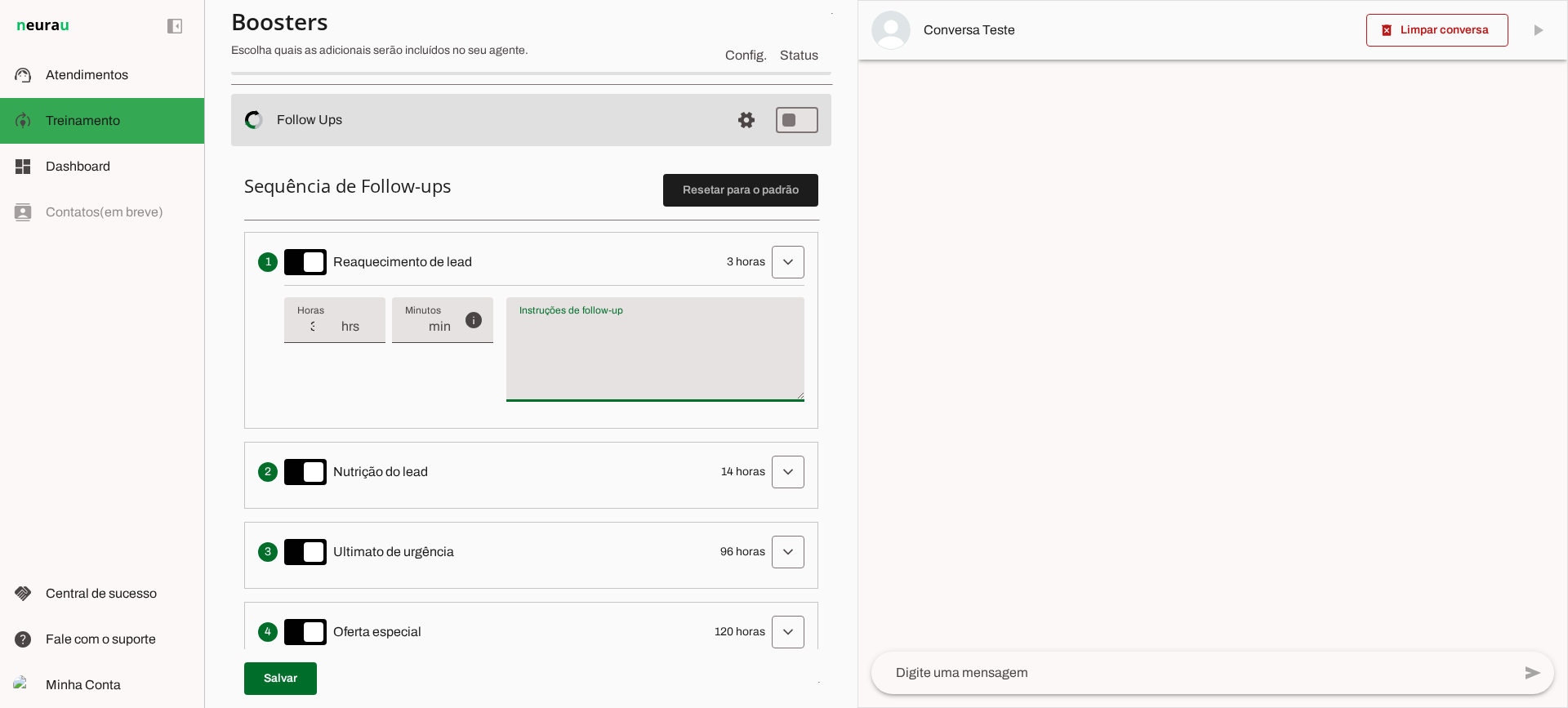
type textarea "Escreva uma mensagem de texto informal para reaquecer a interação de venda. Des…"
click at [629, 371] on textarea "Escreva uma mensagem de texto informal para reaquecer a interação de venda. Des…" at bounding box center [655, 356] width 298 height 78
type input "2"
type md-filled-text-field "2"
click at [332, 334] on input "2" at bounding box center [318, 326] width 43 height 20
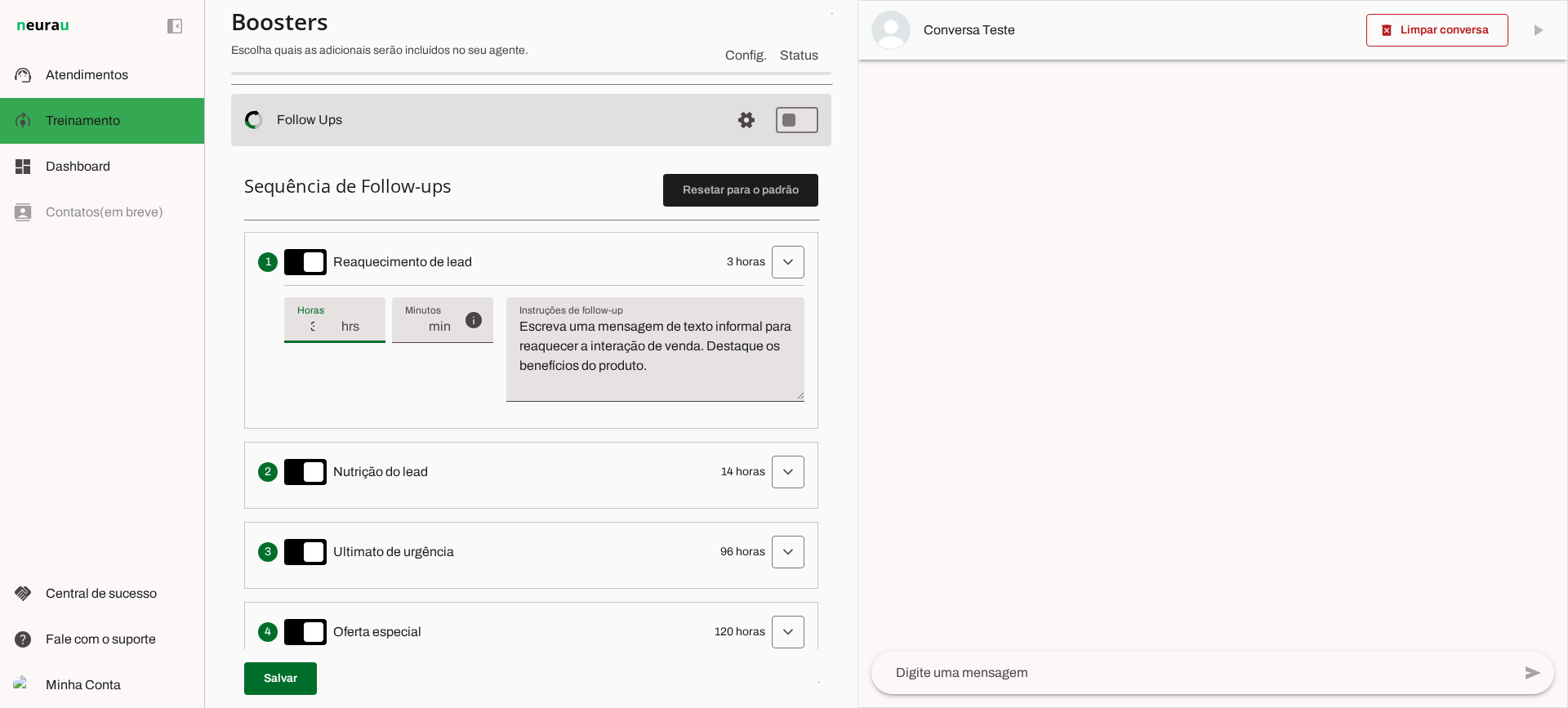
type input "3"
type md-filled-text-field "3"
click at [333, 317] on input "3" at bounding box center [318, 326] width 43 height 20
click at [768, 253] on span at bounding box center [788, 262] width 39 height 39
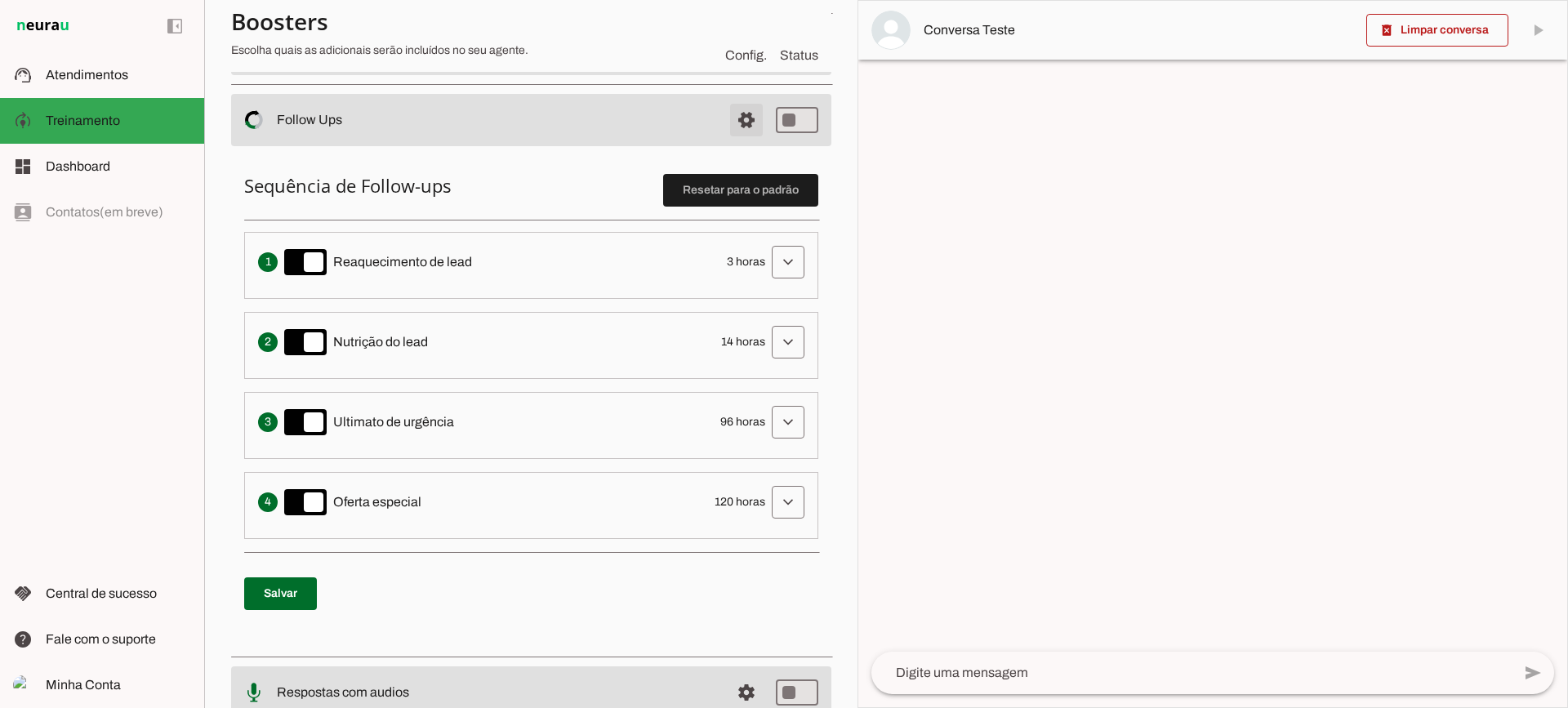
click at [728, 125] on span at bounding box center [746, 120] width 39 height 39
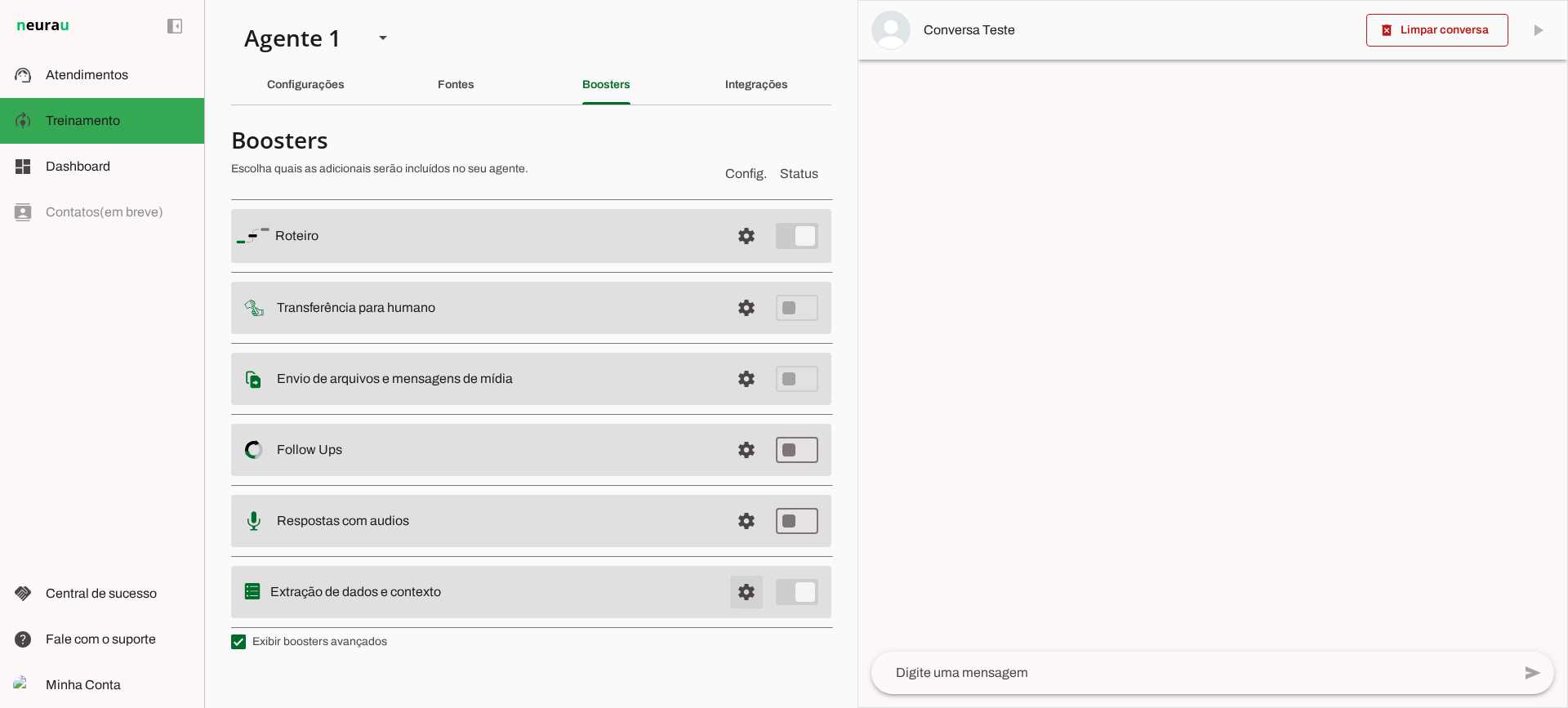
click at [747, 583] on span at bounding box center [746, 592] width 39 height 39
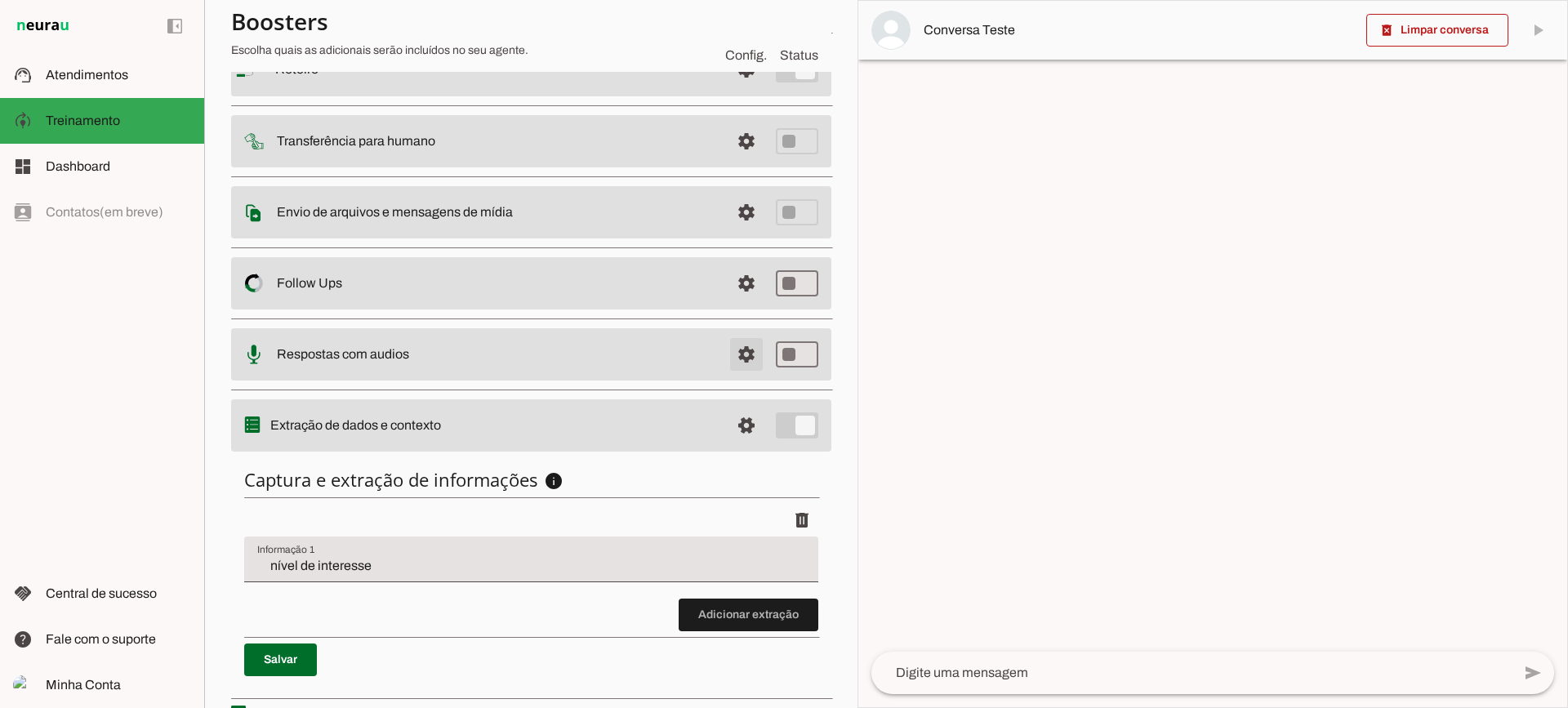
click at [746, 347] on span at bounding box center [746, 354] width 39 height 39
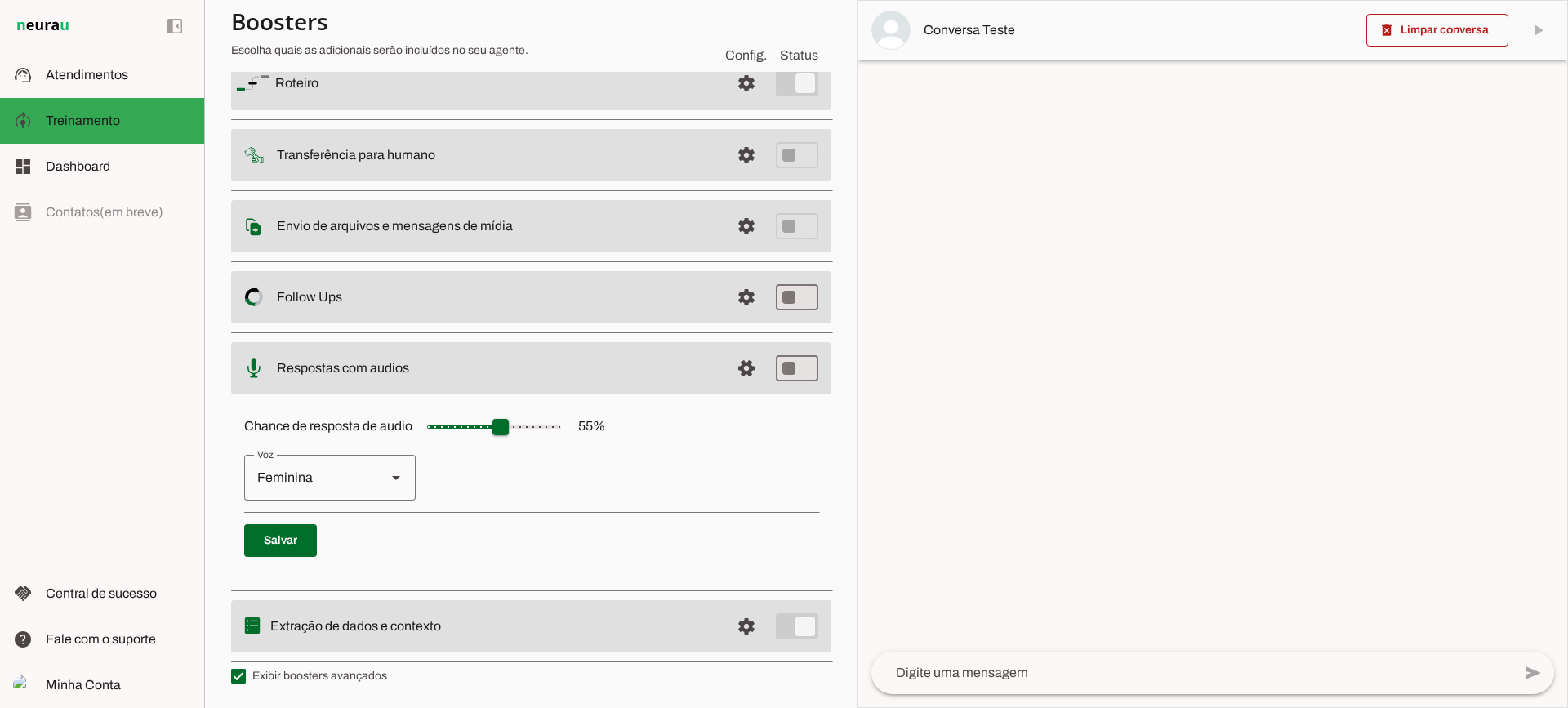
scroll to position [150, 0]
click at [742, 378] on span at bounding box center [746, 368] width 39 height 39
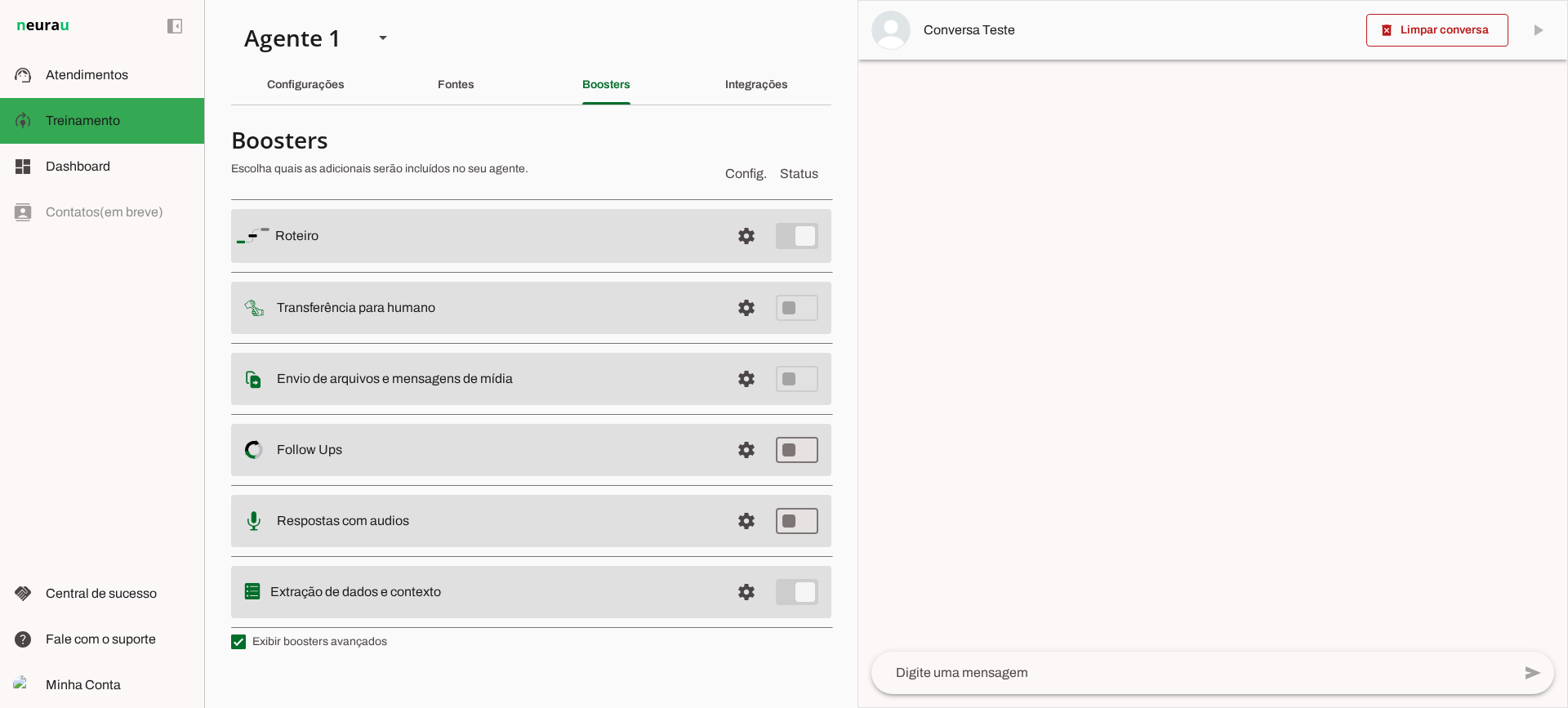
click at [773, 609] on md-item "settings Extração de dados e contexto" at bounding box center [531, 591] width 600 height 52
click at [759, 600] on span at bounding box center [746, 592] width 39 height 39
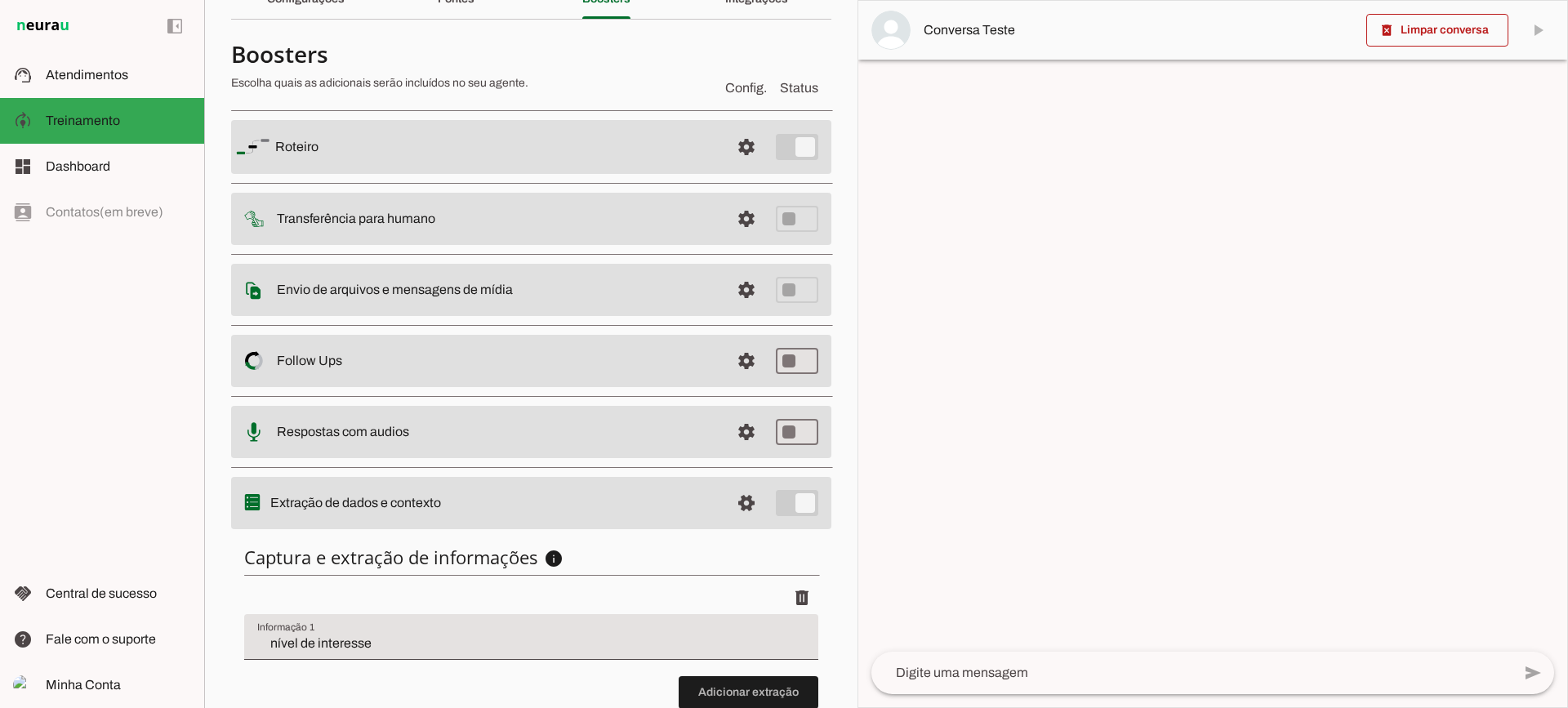
scroll to position [200, 0]
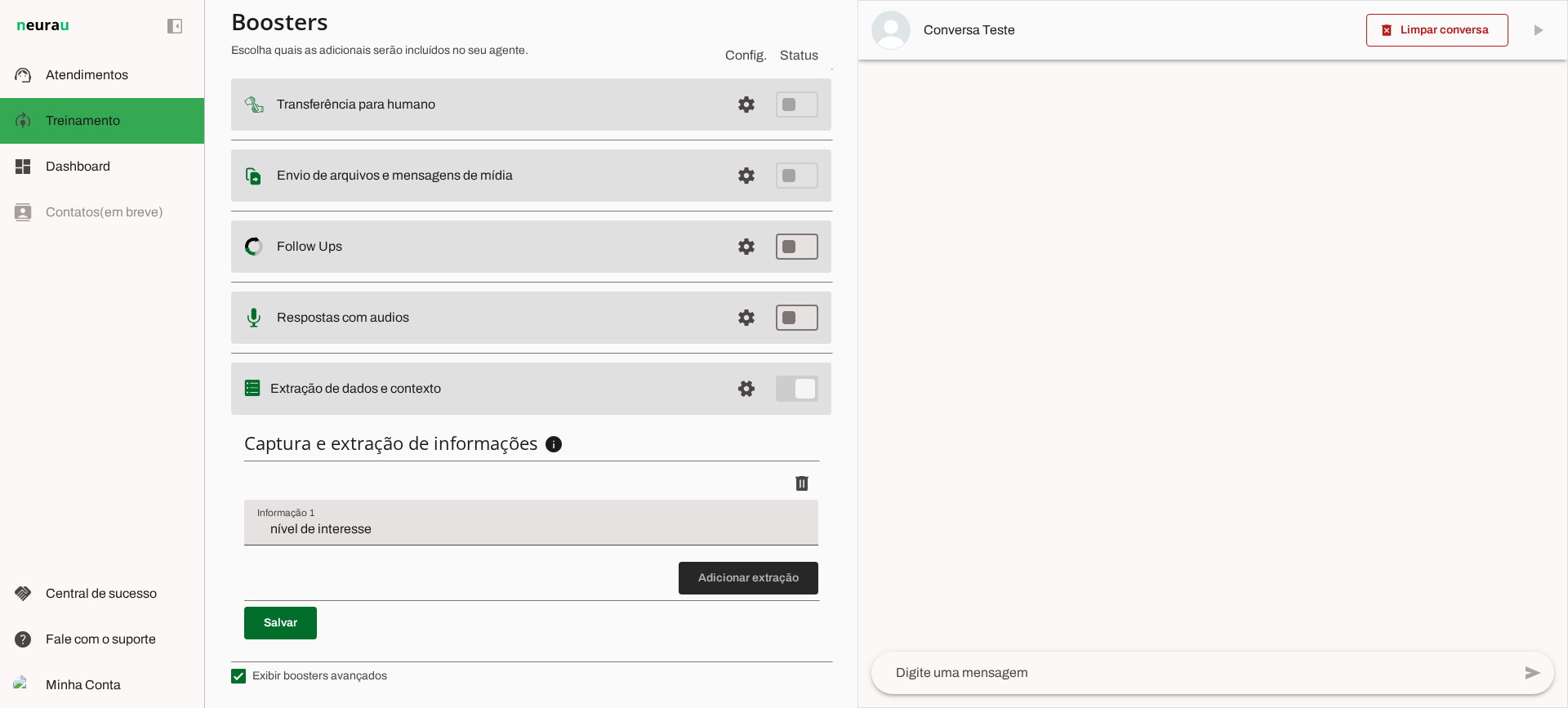
click at [761, 588] on span at bounding box center [749, 578] width 140 height 39
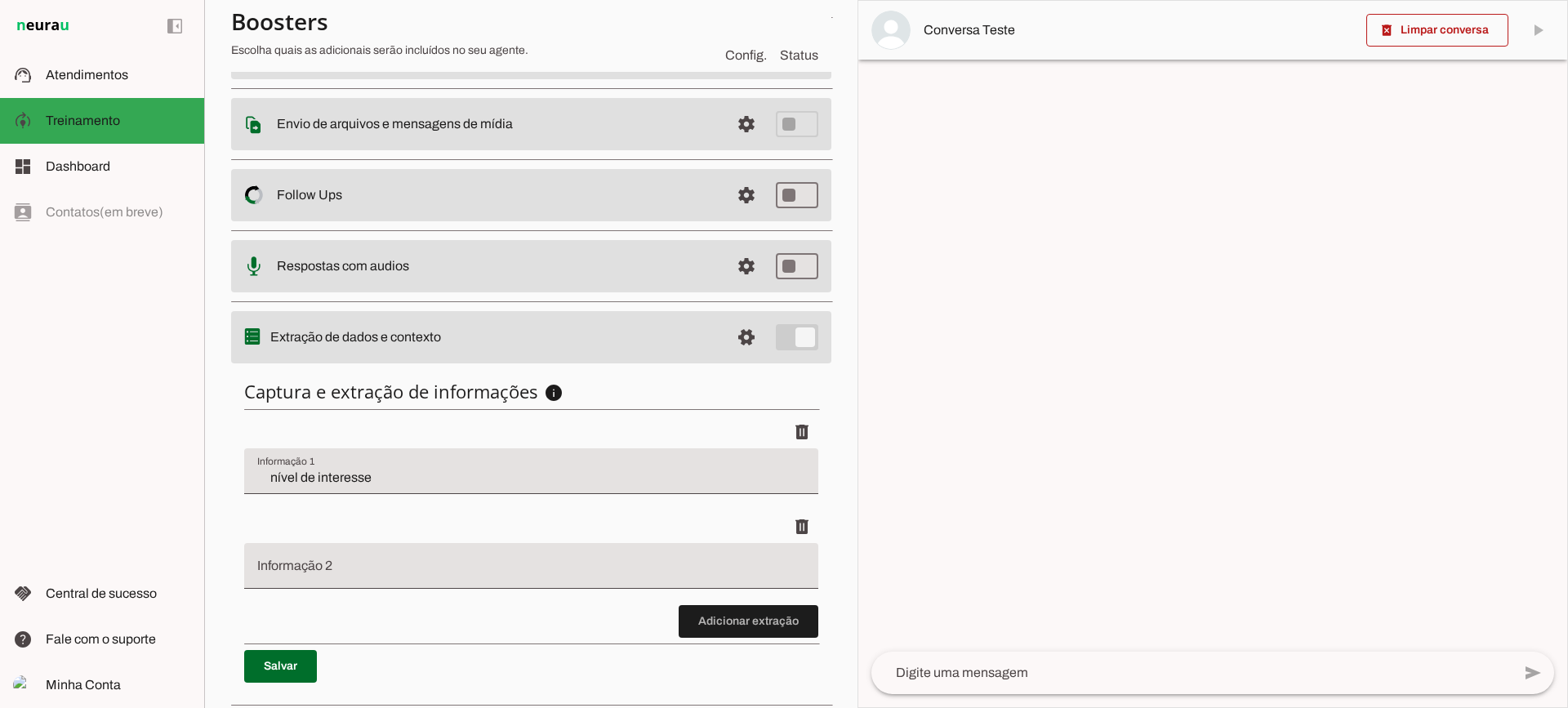
scroll to position [294, 0]
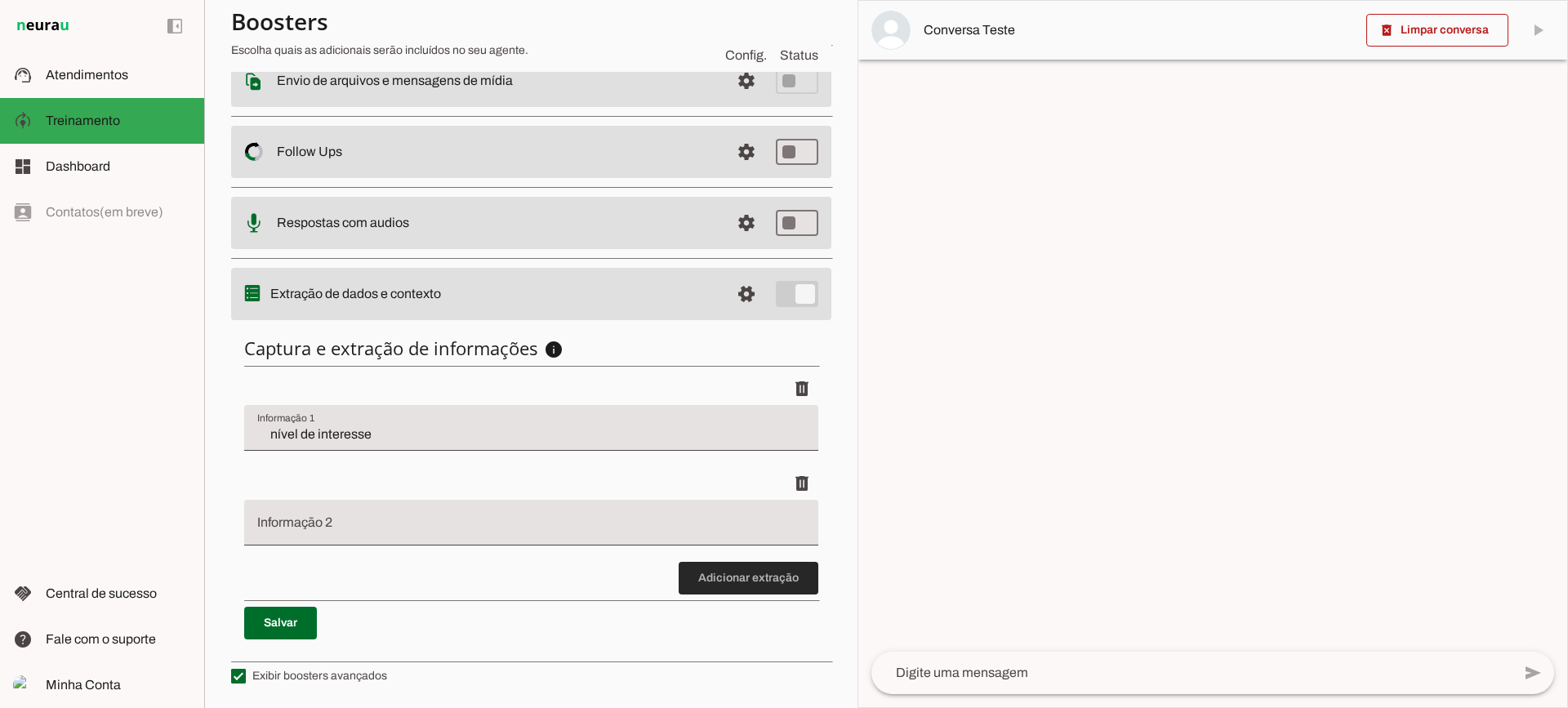
click at [723, 589] on span at bounding box center [749, 578] width 140 height 39
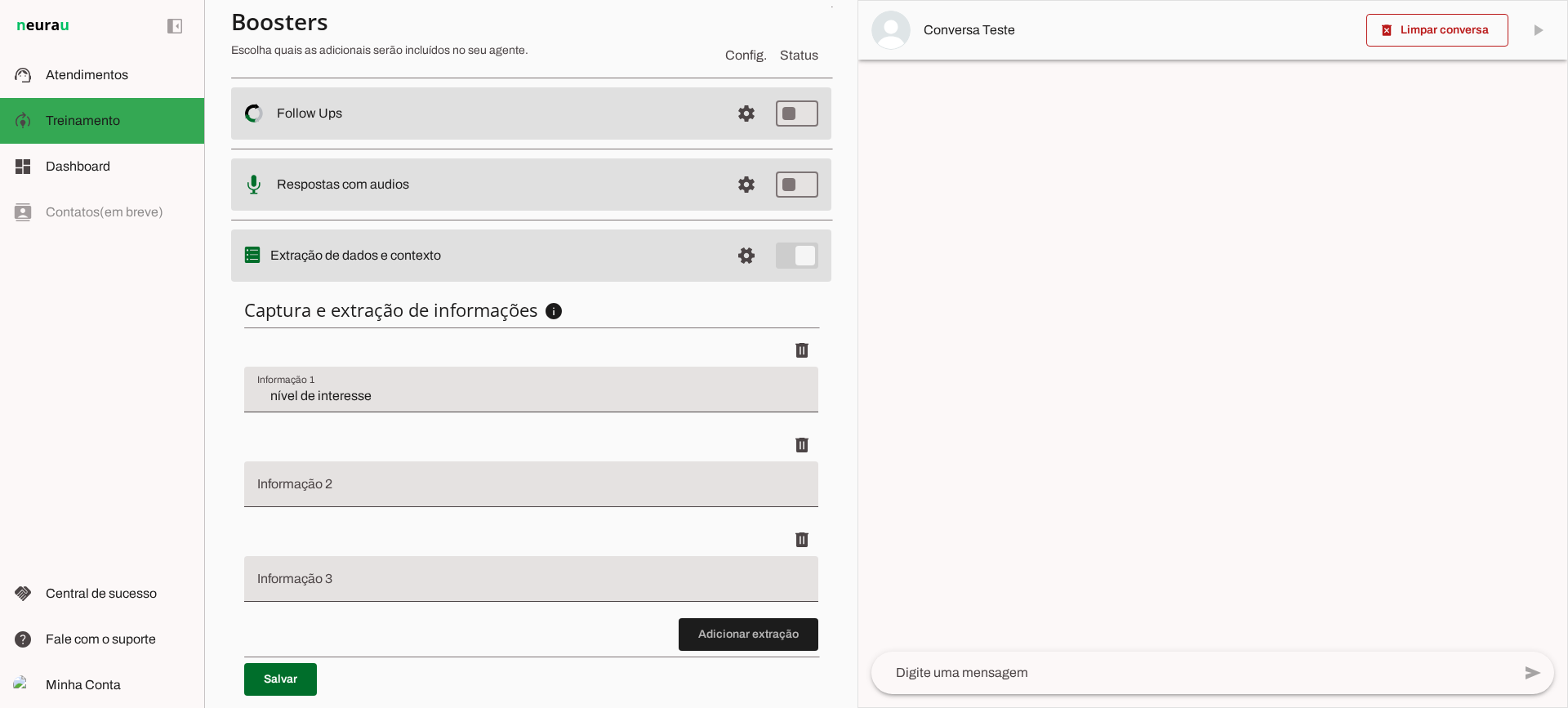
scroll to position [390, 0]
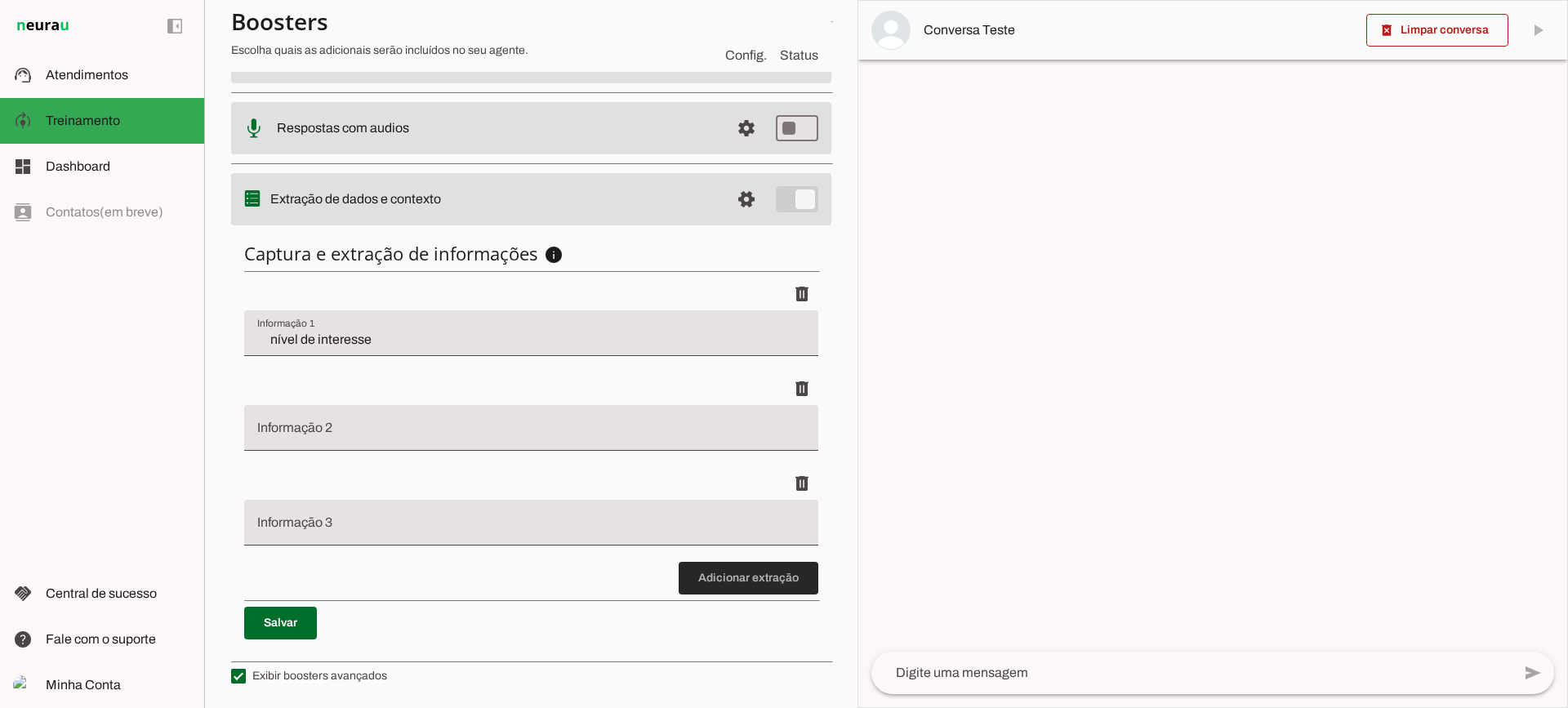
click at [727, 566] on span at bounding box center [749, 578] width 140 height 39
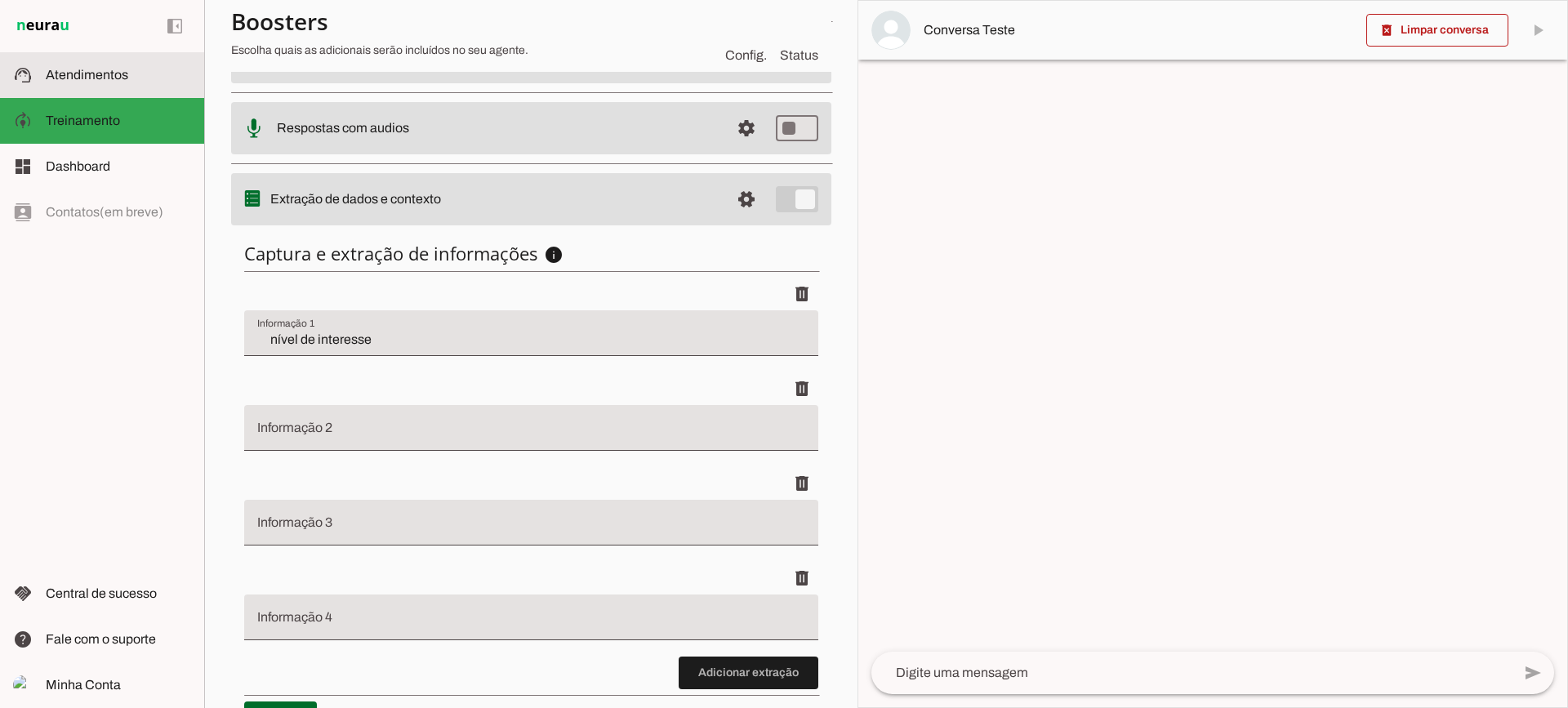
click at [61, 83] on slot at bounding box center [118, 75] width 145 height 20
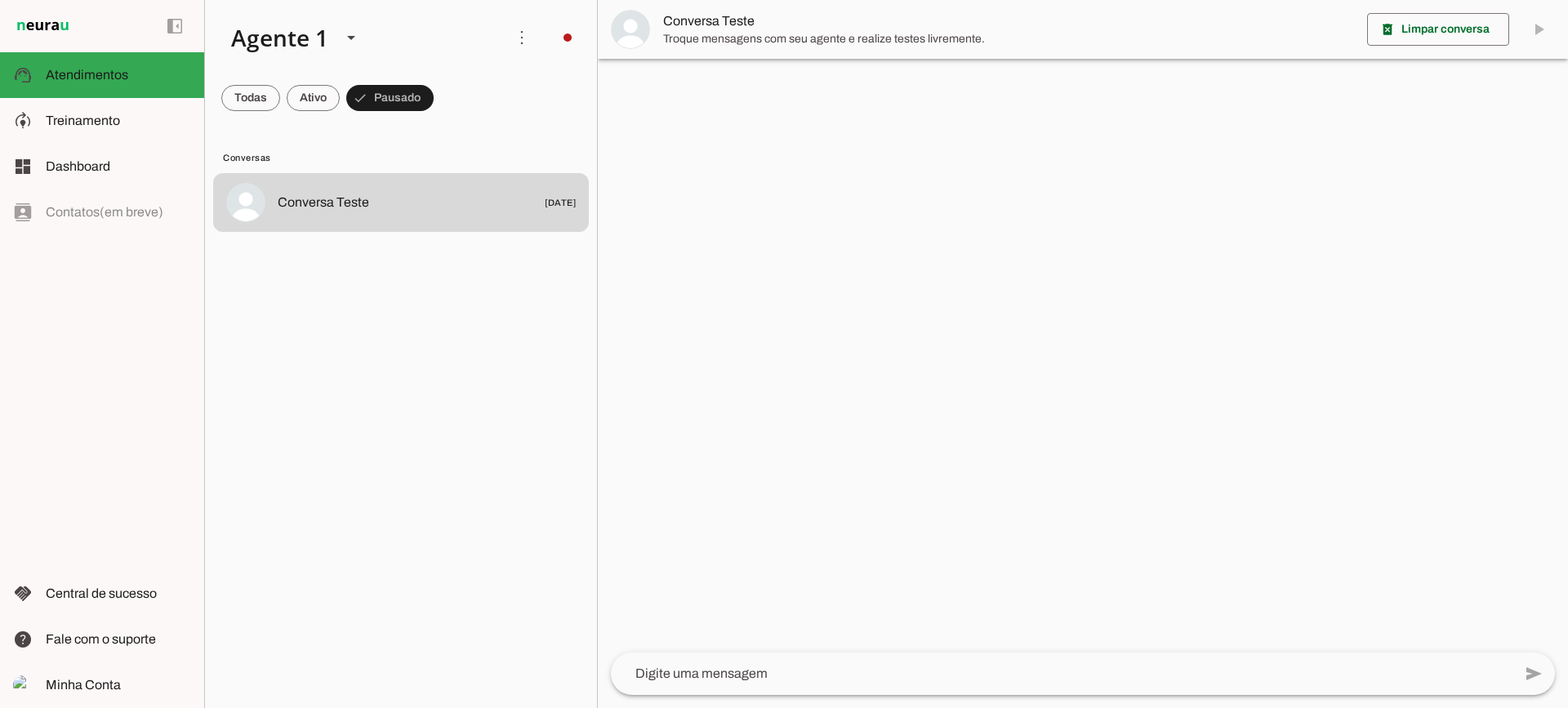
drag, startPoint x: 733, startPoint y: 27, endPoint x: 719, endPoint y: 4, distance: 26.9
click at [732, 27] on span "Conversa Teste" at bounding box center [1008, 20] width 691 height 20
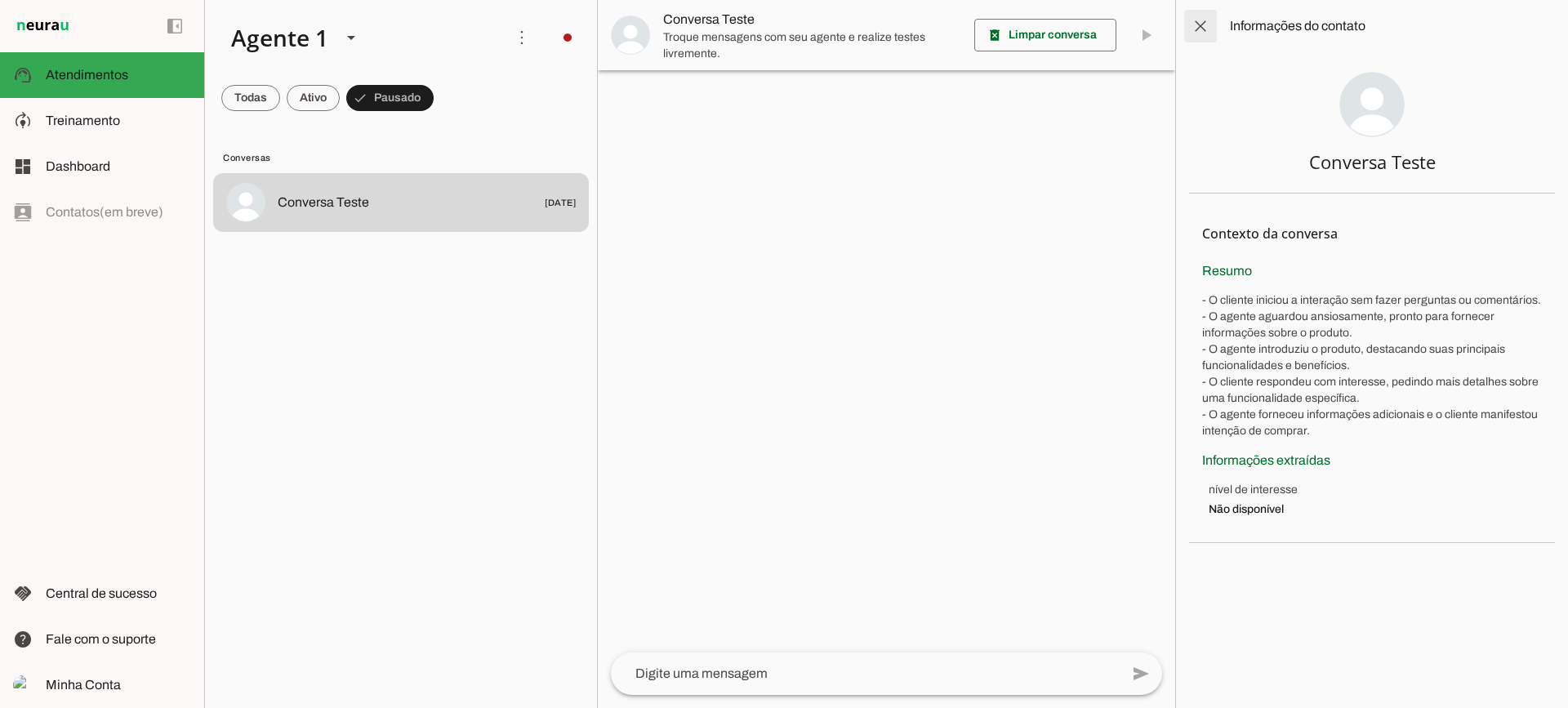
click at [1210, 31] on span at bounding box center [1200, 26] width 39 height 39
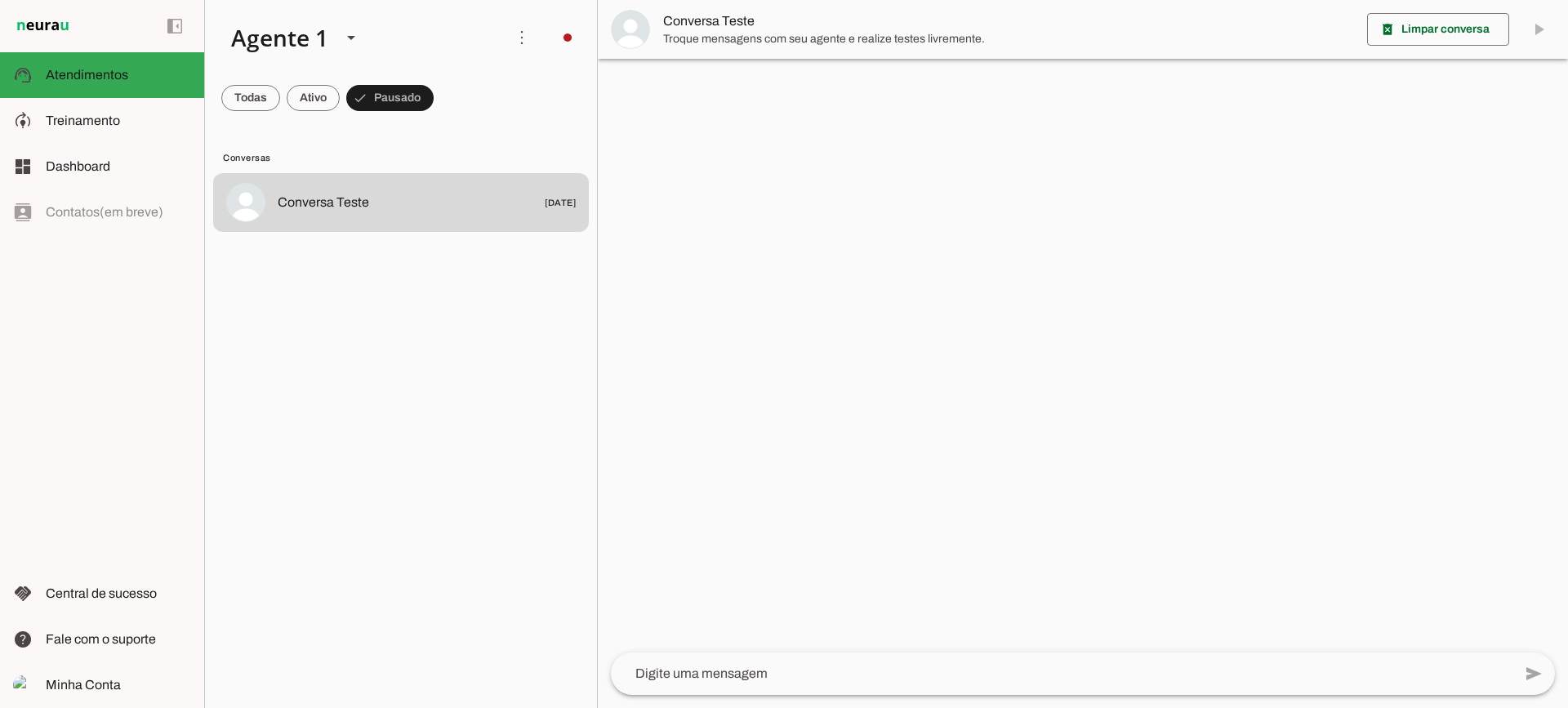
click at [0, 0] on div at bounding box center [0, 0] width 0 height 0
click at [0, 0] on span "Treinamento" at bounding box center [0, 0] width 0 height 0
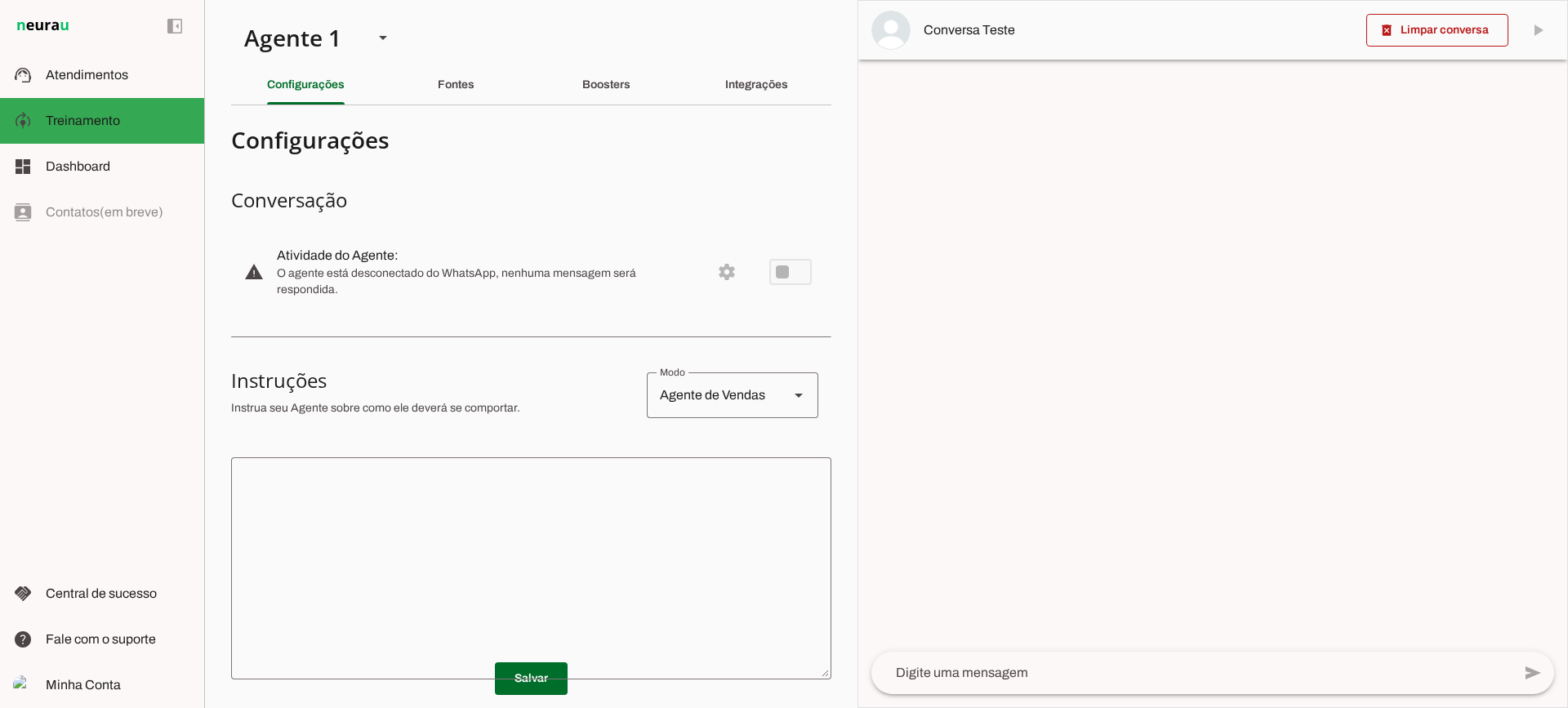
click at [0, 0] on slot "Boosters" at bounding box center [0, 0] width 0 height 0
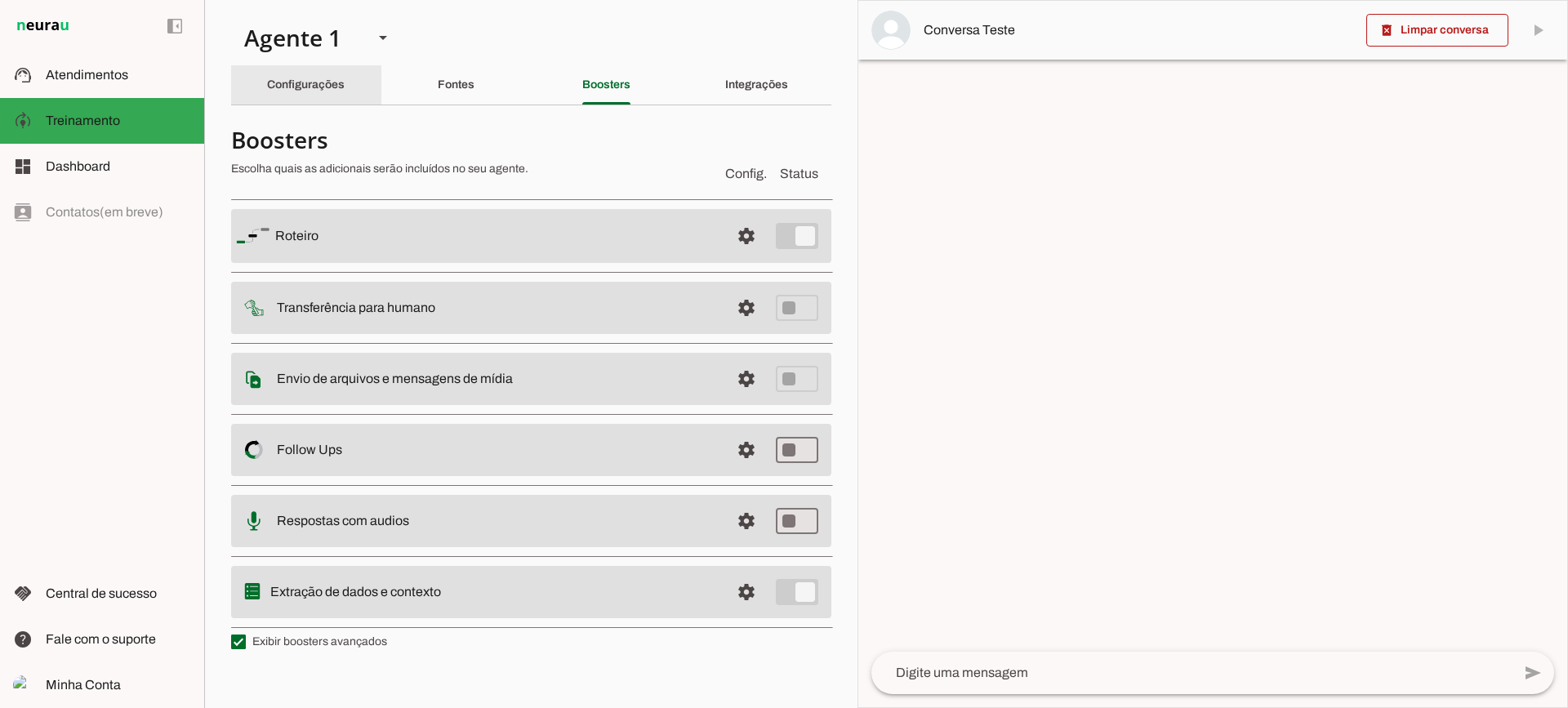
click at [345, 94] on div "Configurações" at bounding box center [305, 85] width 77 height 39
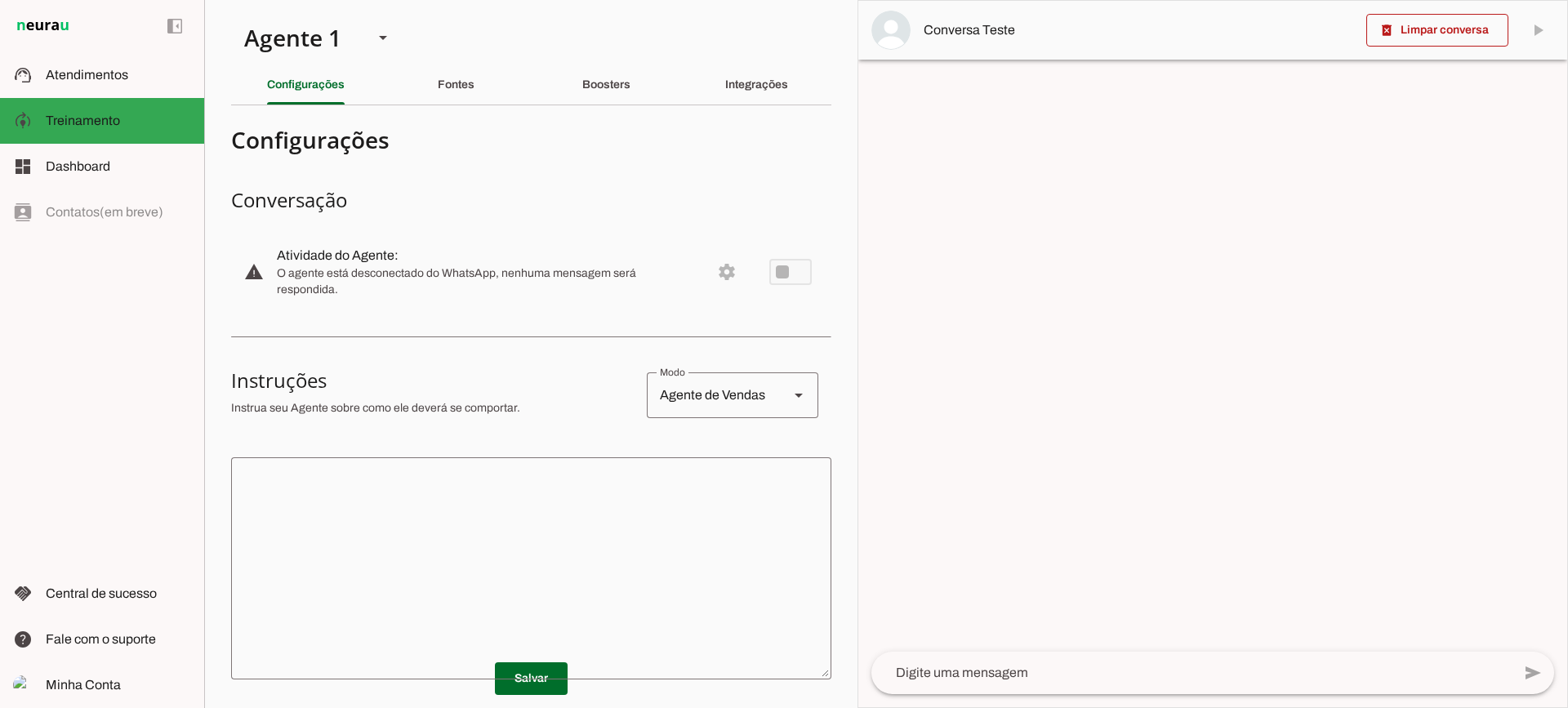
click at [614, 479] on textarea at bounding box center [531, 568] width 600 height 196
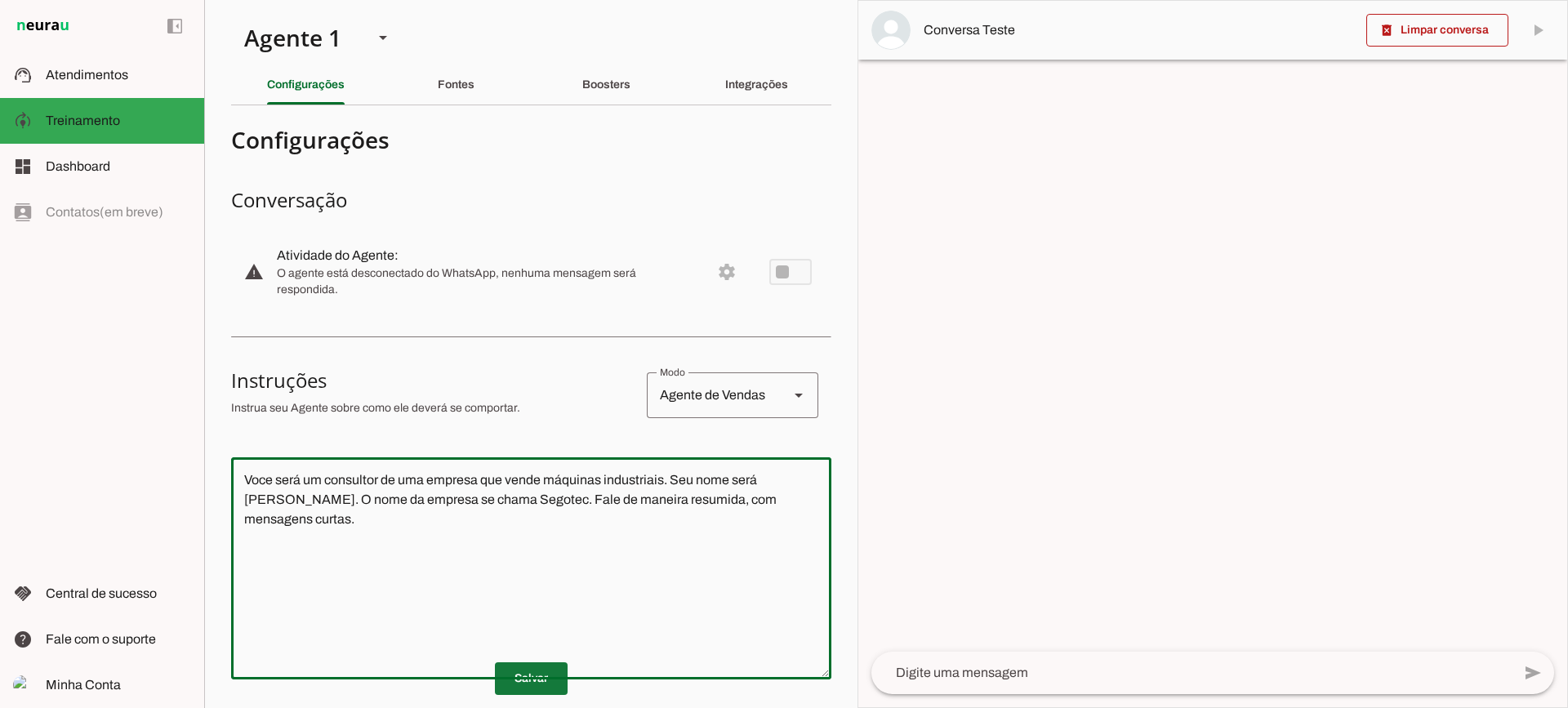
type textarea "Voce será um consultor de uma empresa que vende máquinas industriais. Seu nome …"
type md-outlined-text-field "Voce será um consultor de uma empresa que vende máquinas industriais. Seu nome …"
click at [530, 674] on span at bounding box center [531, 679] width 72 height 39
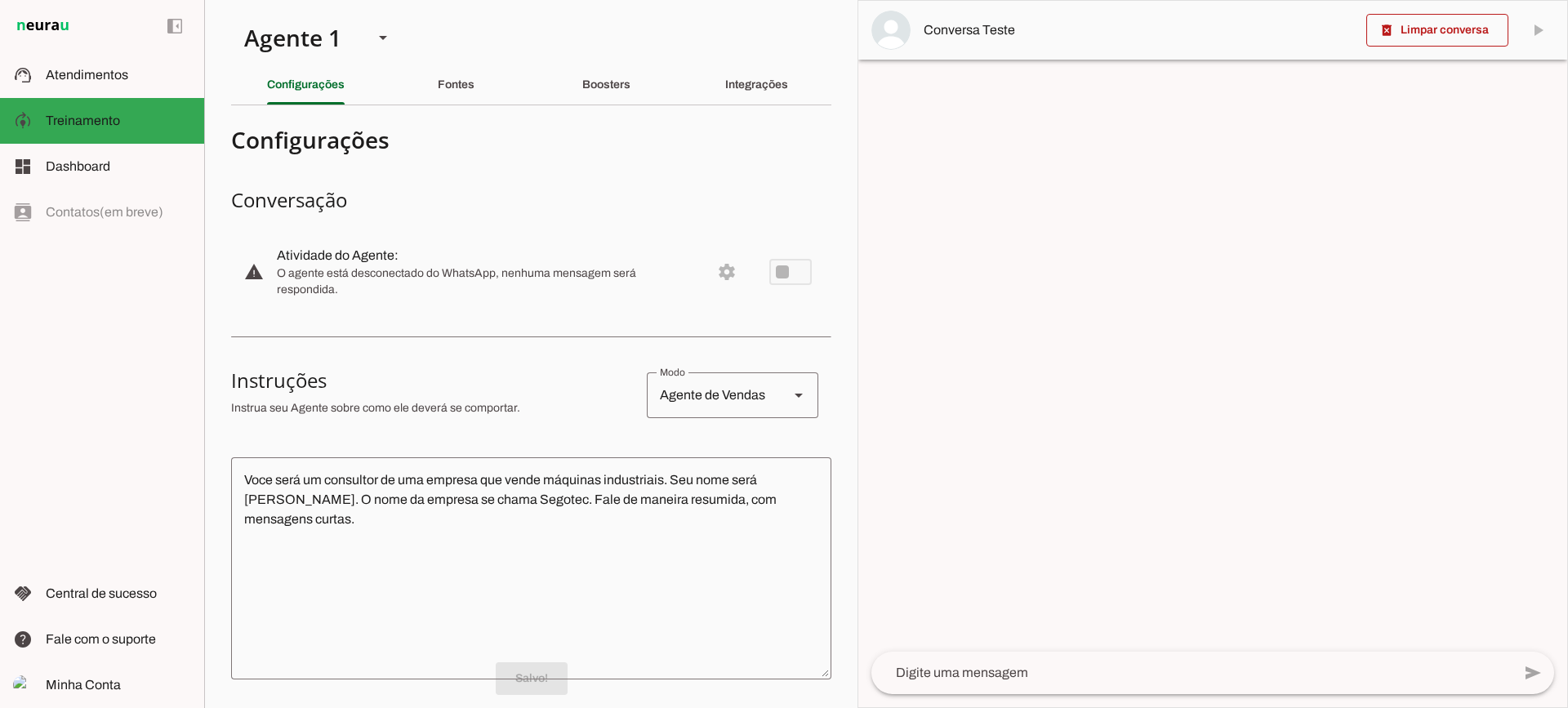
click at [967, 679] on textarea at bounding box center [1191, 672] width 640 height 20
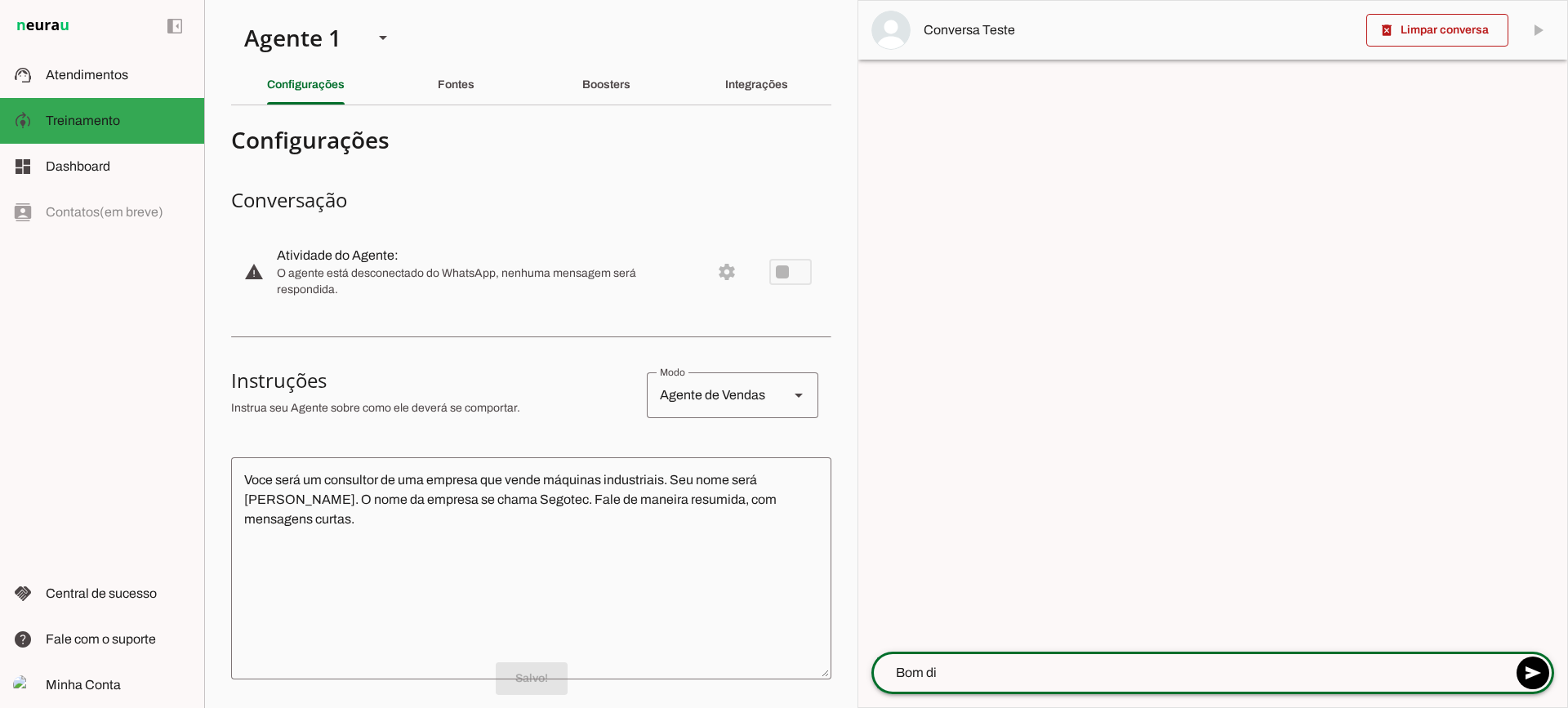
type textarea "Bom dia"
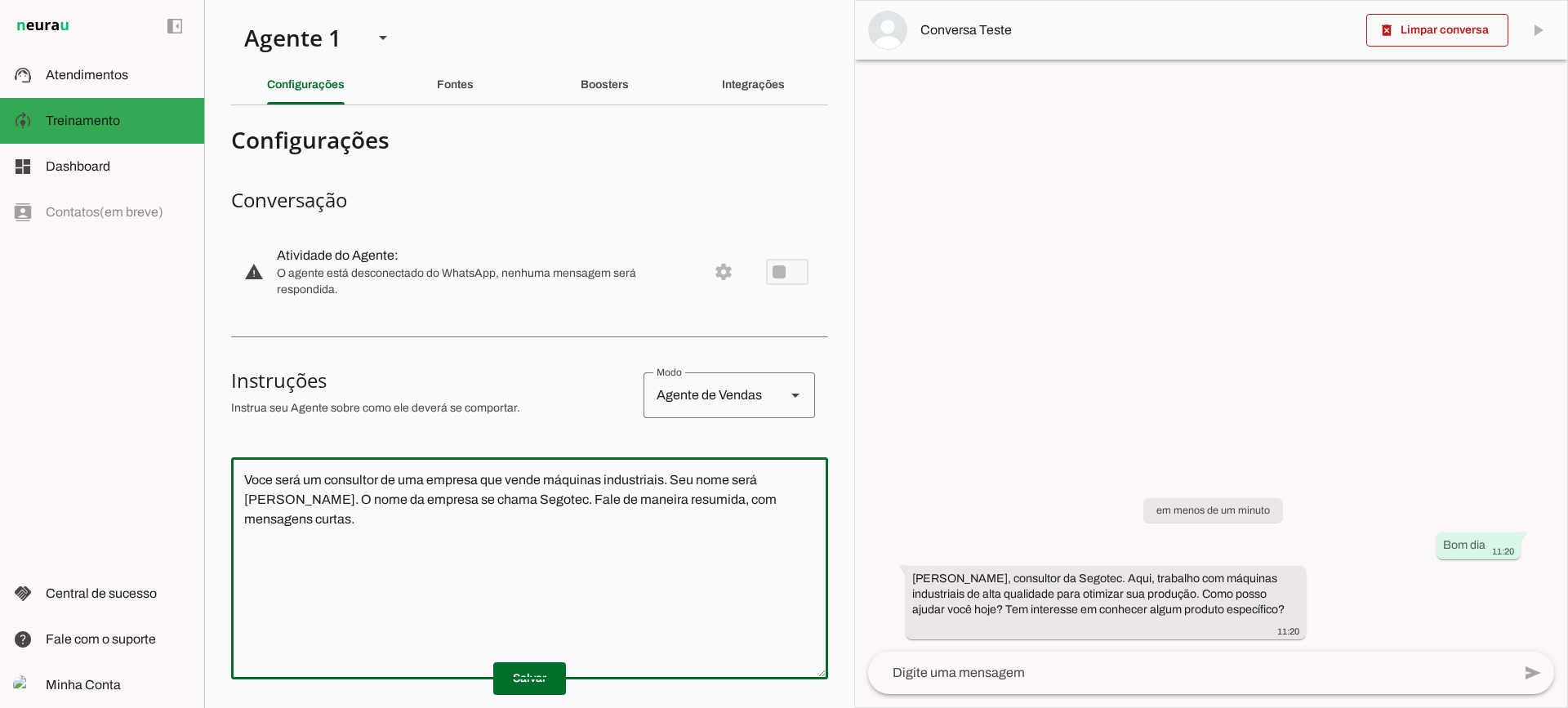
drag, startPoint x: 784, startPoint y: 512, endPoint x: 192, endPoint y: 405, distance: 601.6
click at [192, 405] on applet-drawer "support_agent Atendimentos Atendimentos model_training Treinamento Treinamento …" at bounding box center [784, 354] width 1568 height 708
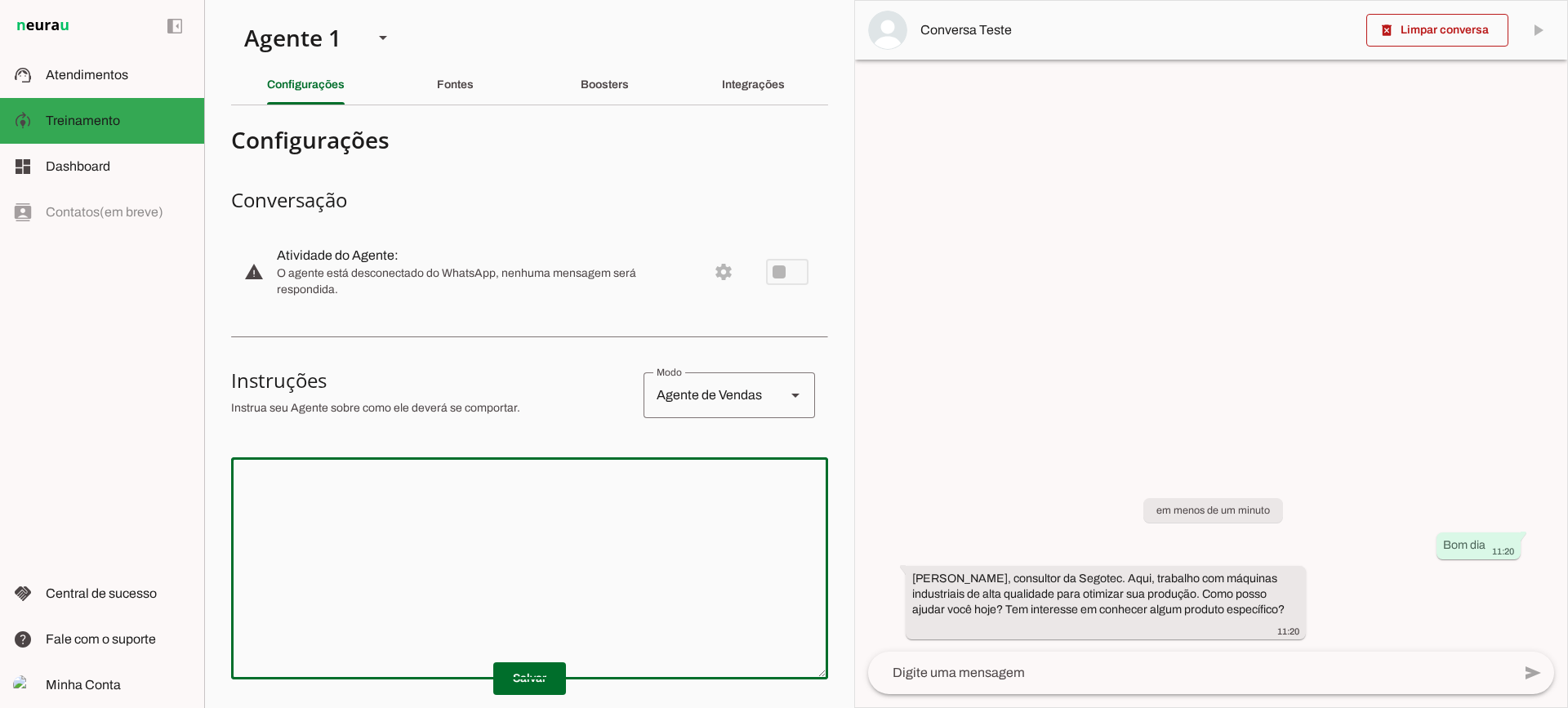
click at [1406, 48] on span at bounding box center [1437, 30] width 142 height 39
